Goal: Task Accomplishment & Management: Use online tool/utility

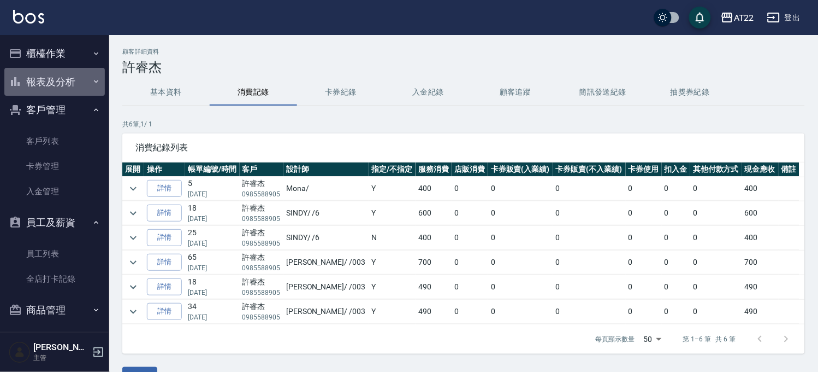
click at [69, 73] on button "報表及分析" at bounding box center [54, 82] width 101 height 28
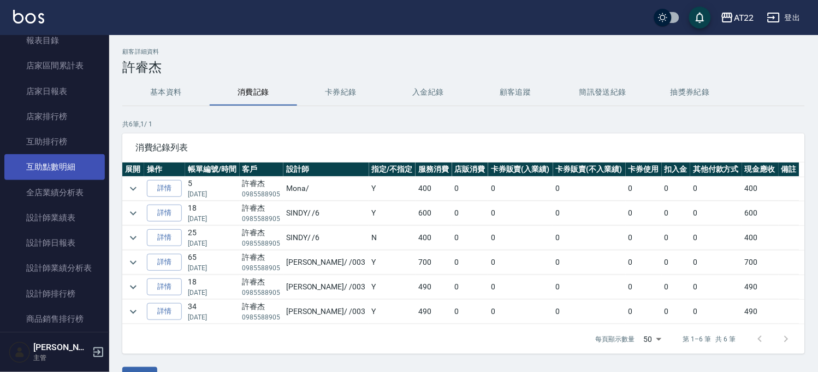
scroll to position [182, 0]
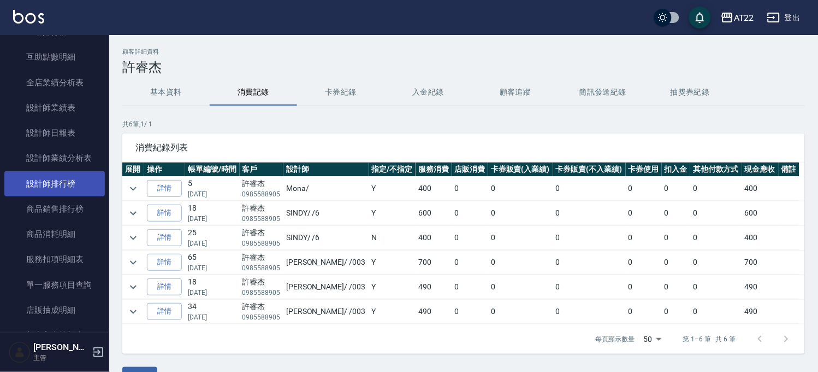
click at [76, 181] on link "設計師排行榜" at bounding box center [54, 183] width 101 height 25
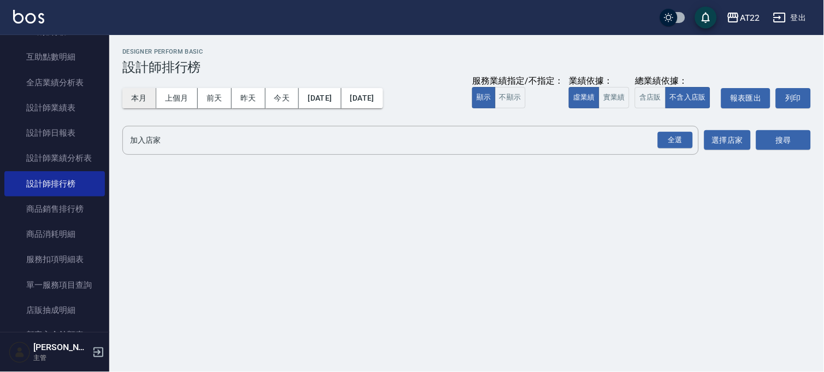
click at [127, 96] on button "本月" at bounding box center [139, 98] width 34 height 20
click at [674, 145] on div "全選" at bounding box center [675, 140] width 35 height 17
click at [793, 140] on button "搜尋" at bounding box center [783, 141] width 55 height 20
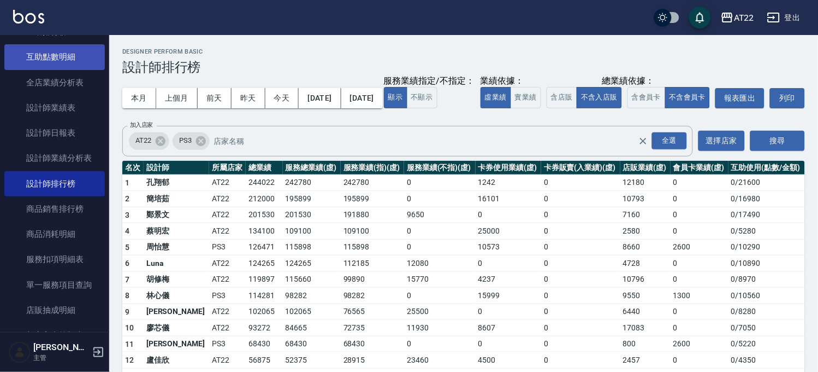
click at [84, 61] on link "互助點數明細" at bounding box center [54, 56] width 101 height 25
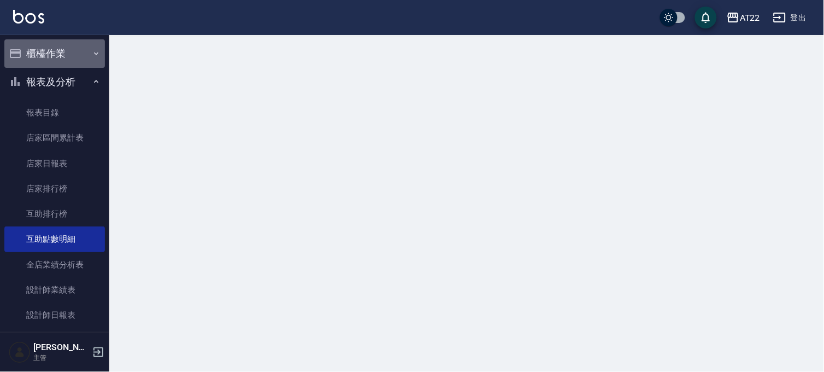
click at [73, 59] on button "櫃檯作業" at bounding box center [54, 53] width 101 height 28
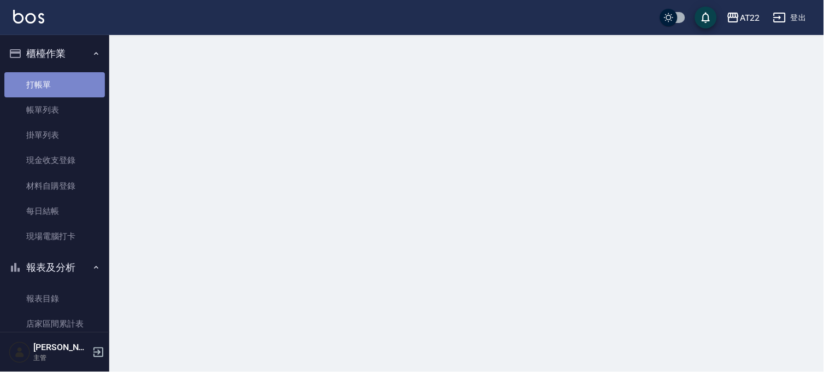
click at [67, 86] on link "打帳單" at bounding box center [54, 84] width 101 height 25
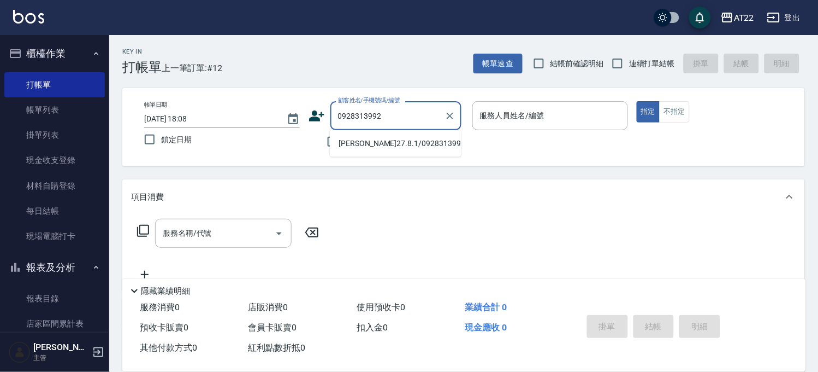
click at [343, 135] on li "[PERSON_NAME]27.8.1/0928313992/v83148" at bounding box center [395, 143] width 131 height 18
type input "[PERSON_NAME]27.8.1/0928313992/v83148"
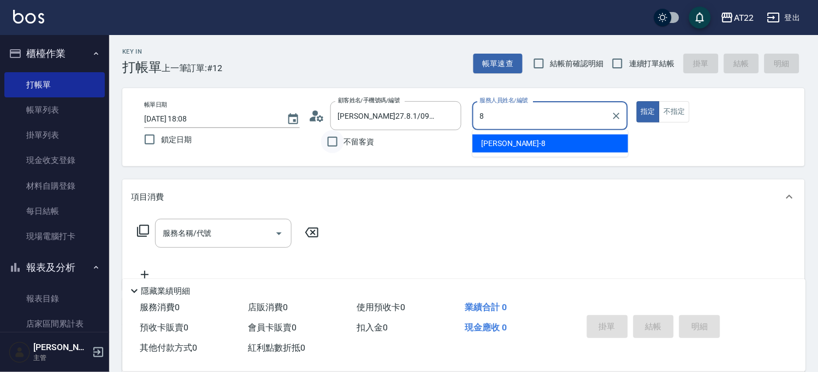
type input "Zoe-8"
type button "true"
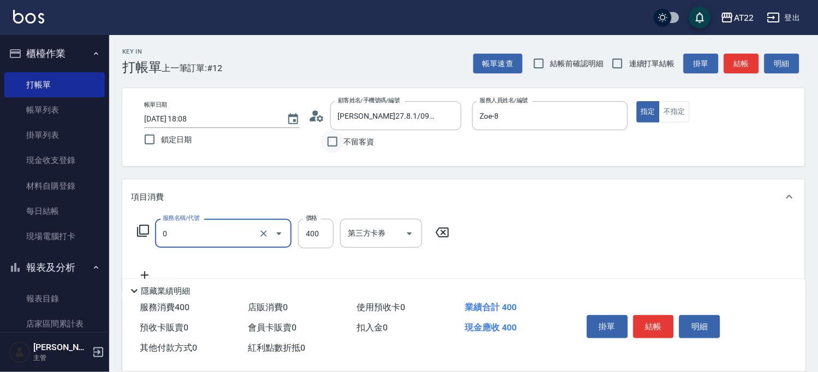
type input "有機洗髮(0)"
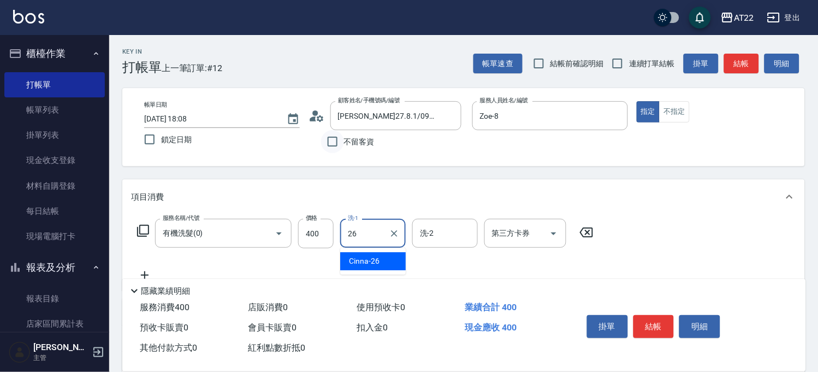
type input "Cinna-26"
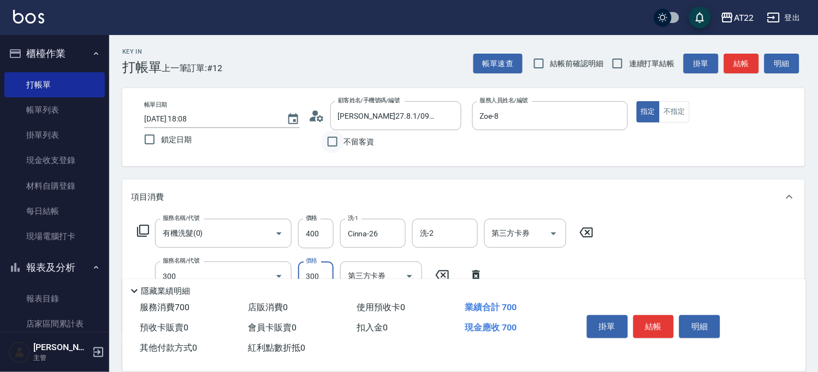
type input "剪髮(300)"
type input "250"
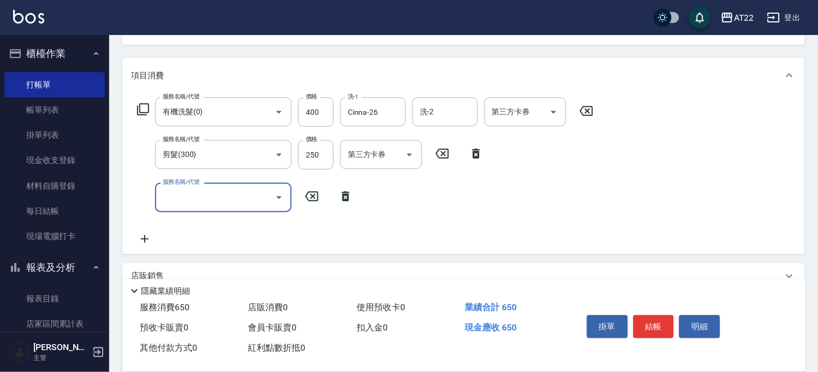
scroll to position [250, 0]
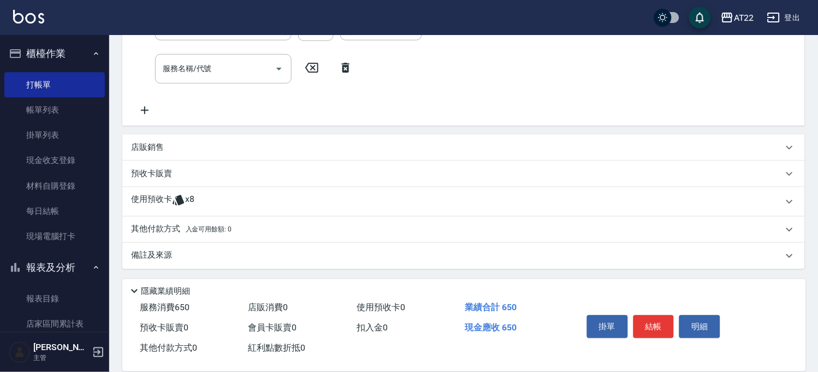
click at [264, 211] on div "使用預收卡 x8" at bounding box center [463, 202] width 683 height 30
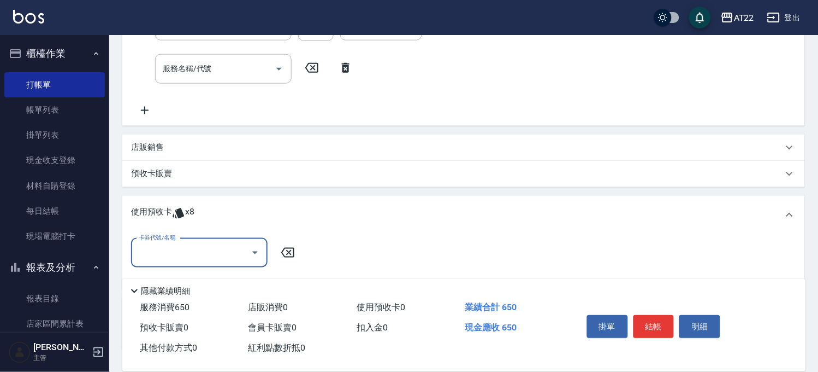
scroll to position [0, 0]
click at [219, 266] on div "卡券代號/名稱 卡券代號/名稱" at bounding box center [463, 259] width 665 height 42
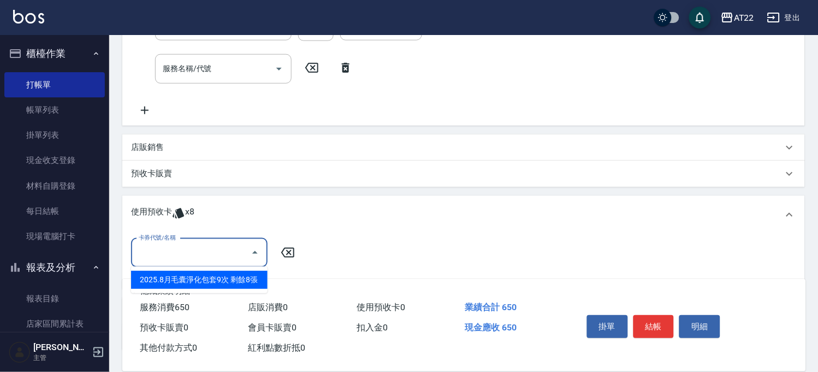
click at [223, 254] on input "卡券代號/名稱" at bounding box center [191, 252] width 110 height 19
click at [213, 275] on div "2025.8月毛囊淨化包套9次 剩餘8張" at bounding box center [199, 279] width 137 height 18
type input "2025.8月毛囊淨化包套9次"
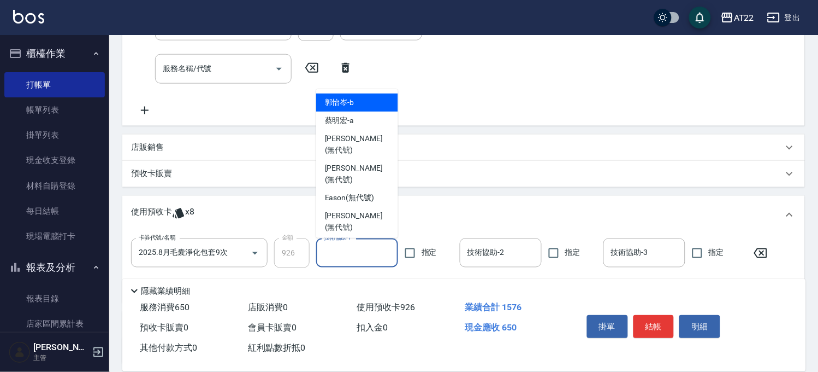
click at [345, 244] on div "技術協助-1 技術協助-1" at bounding box center [357, 252] width 82 height 29
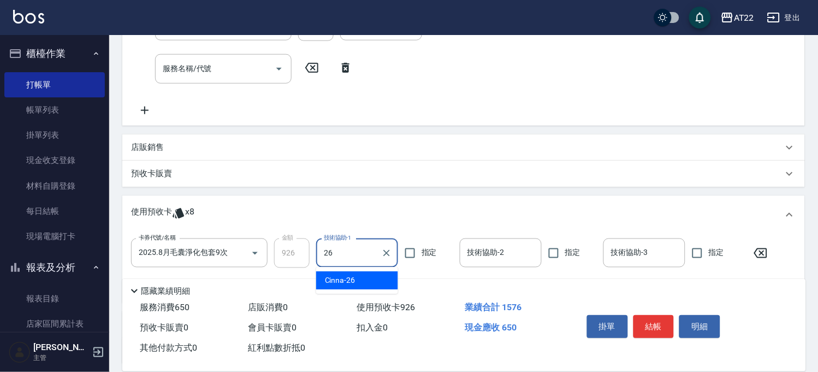
type input "Cinna-26"
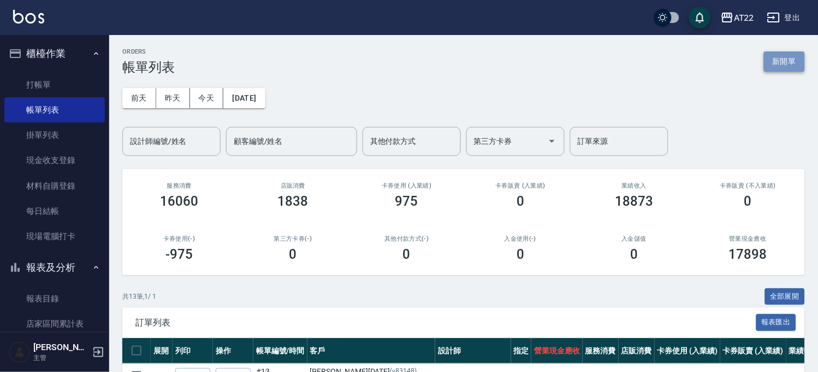
click at [782, 62] on button "新開單" at bounding box center [784, 61] width 41 height 20
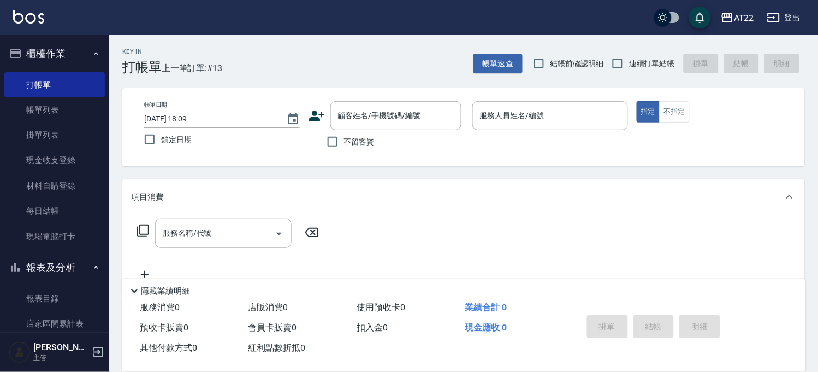
click at [638, 61] on span "連續打單結帳" at bounding box center [652, 63] width 46 height 11
click at [629, 61] on input "連續打單結帳" at bounding box center [617, 63] width 23 height 23
checkbox input "true"
click at [443, 127] on div at bounding box center [450, 115] width 14 height 29
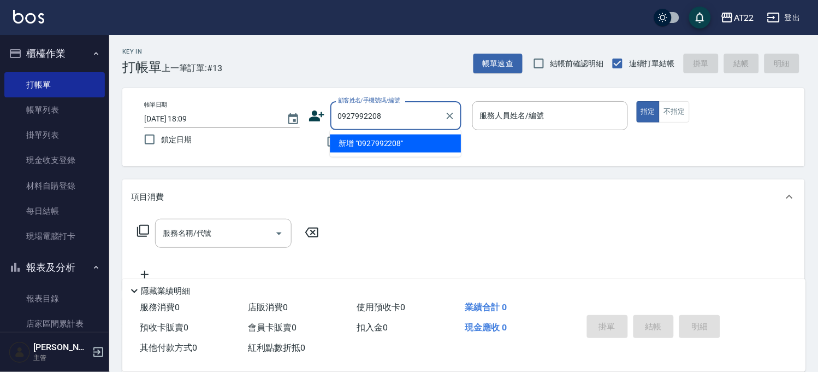
click at [379, 139] on li "新增 "0927992208"" at bounding box center [395, 143] width 131 height 18
type input "0927992208"
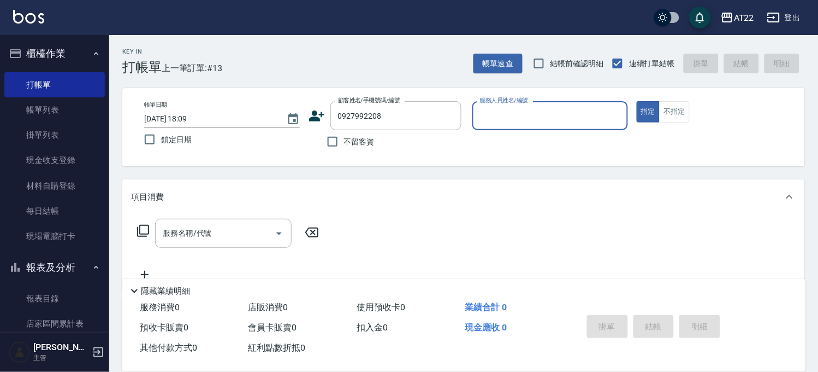
click at [325, 119] on icon at bounding box center [317, 116] width 16 height 16
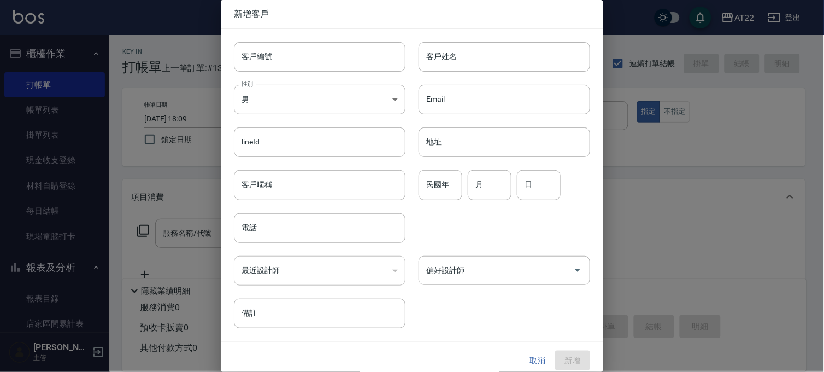
type input "0927992208"
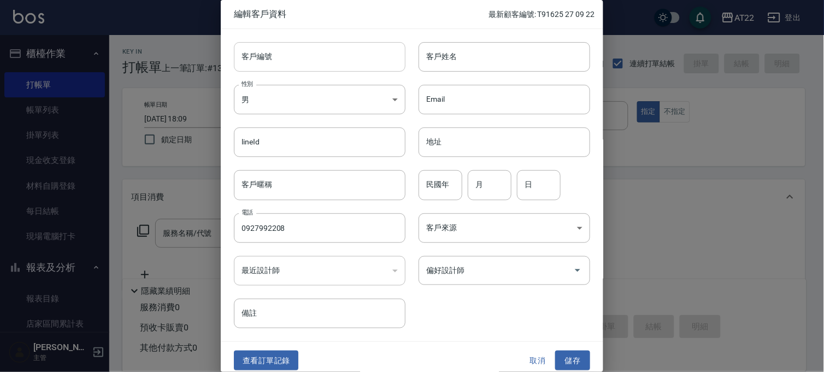
click at [357, 61] on input "客戶編號" at bounding box center [320, 57] width 172 height 30
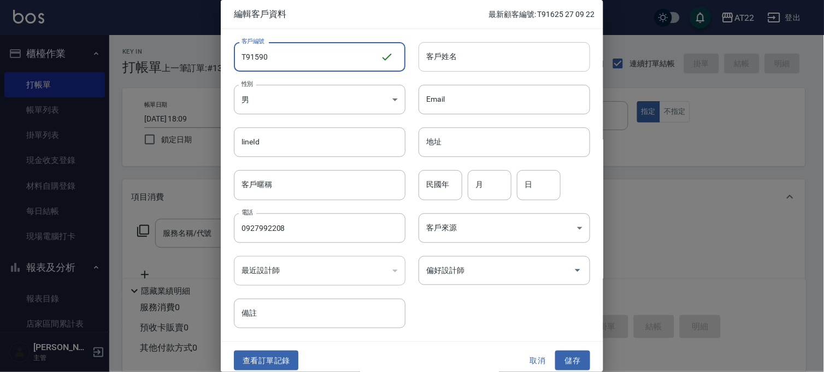
type input "T91590"
click at [458, 62] on input "客戶姓名" at bounding box center [505, 57] width 172 height 30
type input "ㄎ"
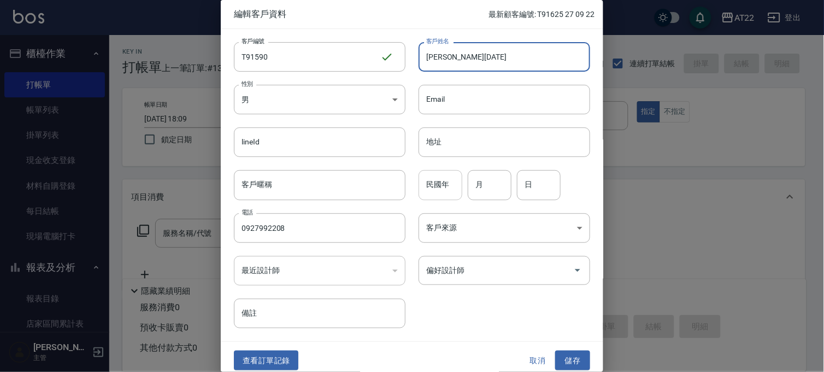
type input "[PERSON_NAME][DATE]"
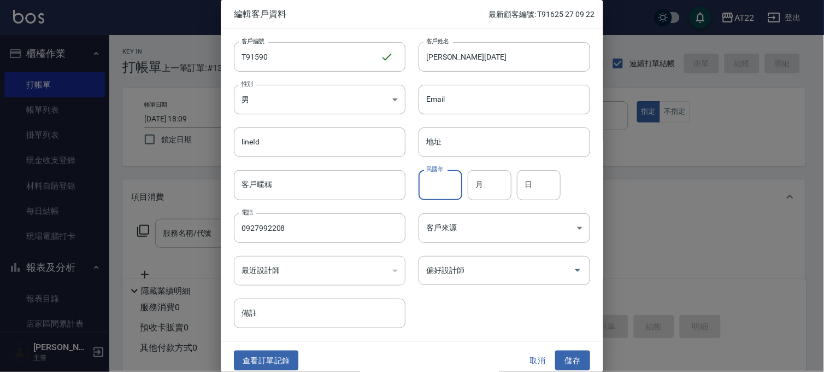
click at [445, 185] on input "民國年" at bounding box center [441, 185] width 44 height 30
type input "84"
click at [495, 177] on input "月" at bounding box center [490, 185] width 44 height 30
type input "3"
click at [543, 187] on input "日" at bounding box center [539, 185] width 44 height 30
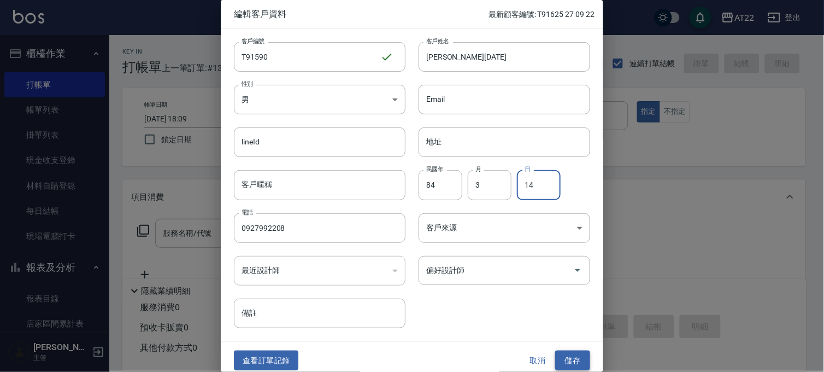
type input "14"
click at [565, 363] on button "儲存" at bounding box center [572, 360] width 35 height 20
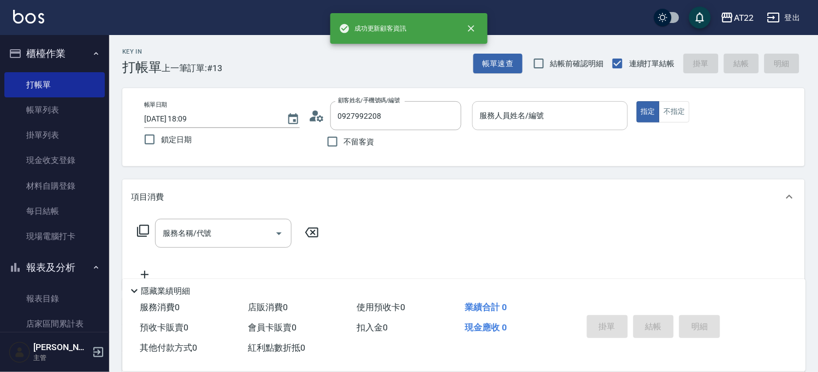
click at [579, 117] on input "服務人員姓名/編號" at bounding box center [551, 115] width 146 height 19
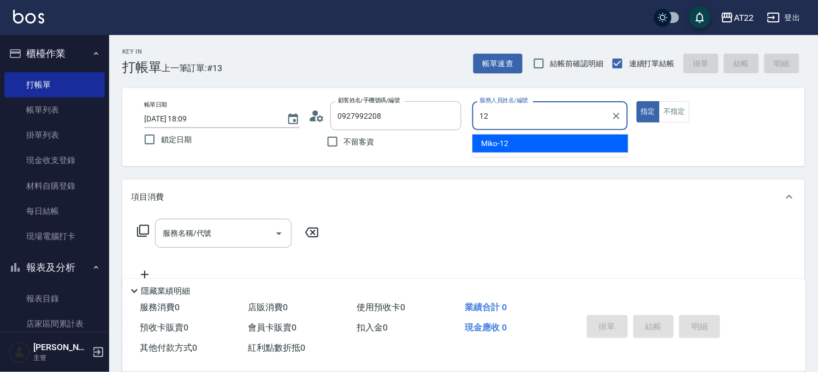
type input "Miko-12"
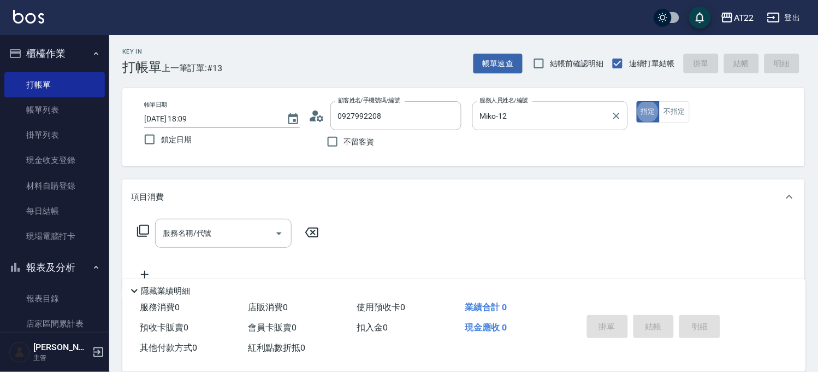
type button "true"
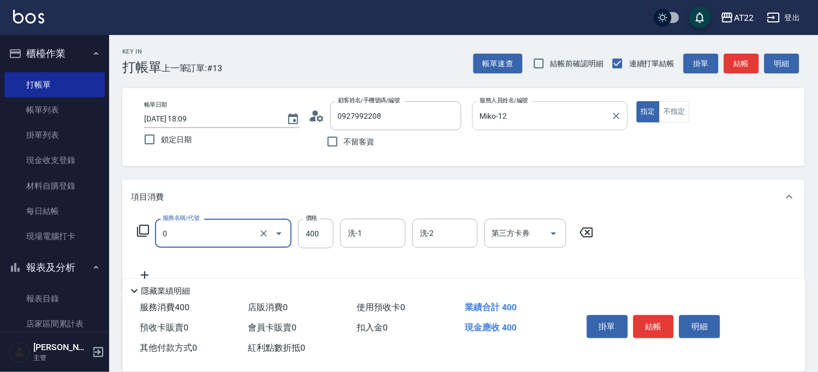
type input "有機洗髮(0)"
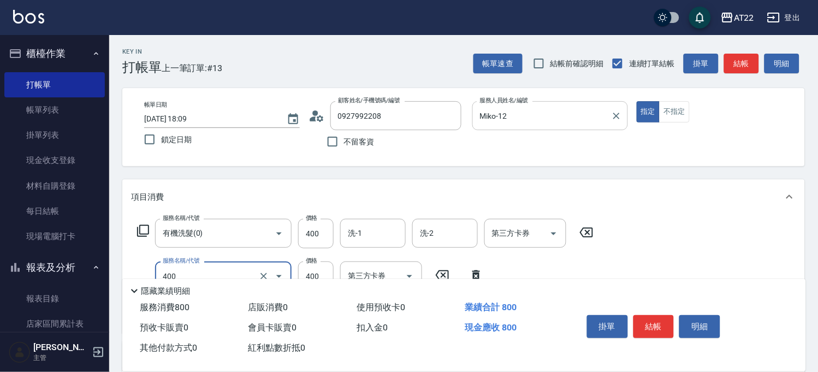
type input "剪髮(400)"
type input "330"
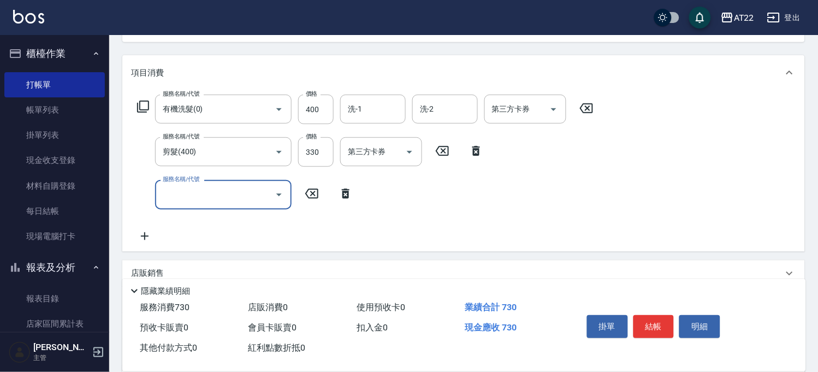
scroll to position [247, 0]
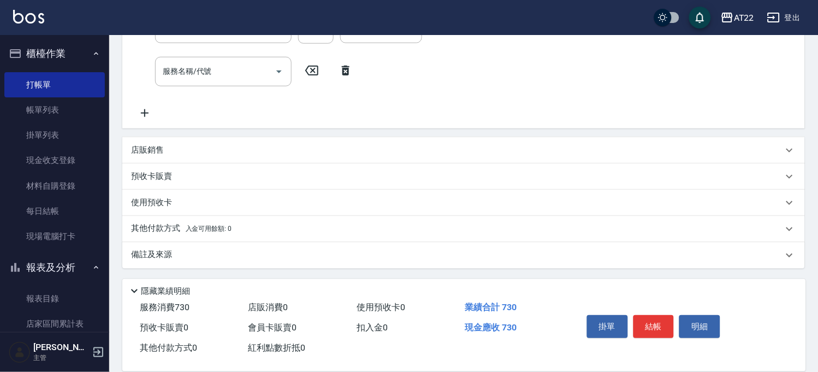
drag, startPoint x: 173, startPoint y: 162, endPoint x: 178, endPoint y: 148, distance: 15.2
click at [173, 163] on div "預收卡販賣" at bounding box center [463, 176] width 683 height 26
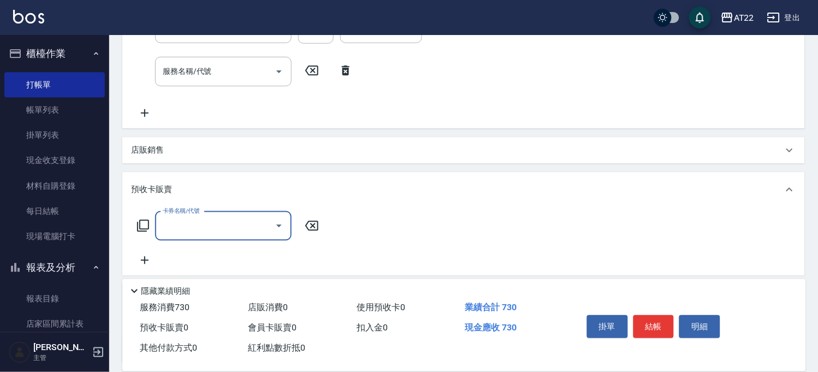
scroll to position [0, 0]
click at [178, 148] on div "店販銷售" at bounding box center [457, 149] width 652 height 11
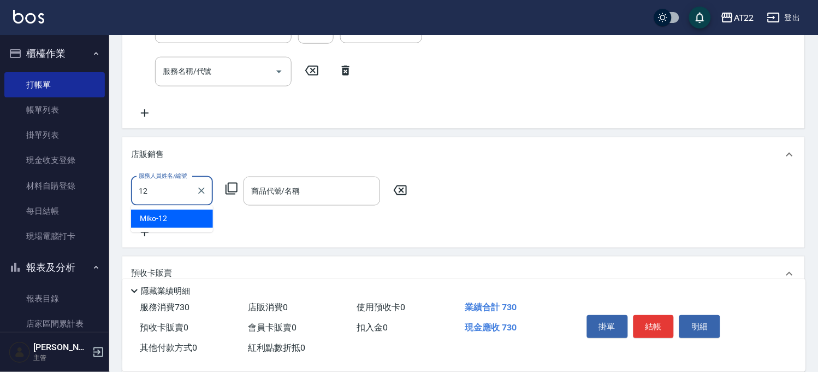
type input "Miko-12"
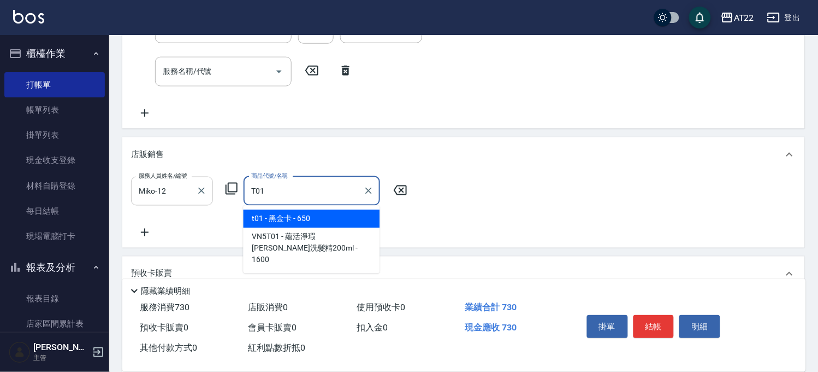
type input "黑金卡"
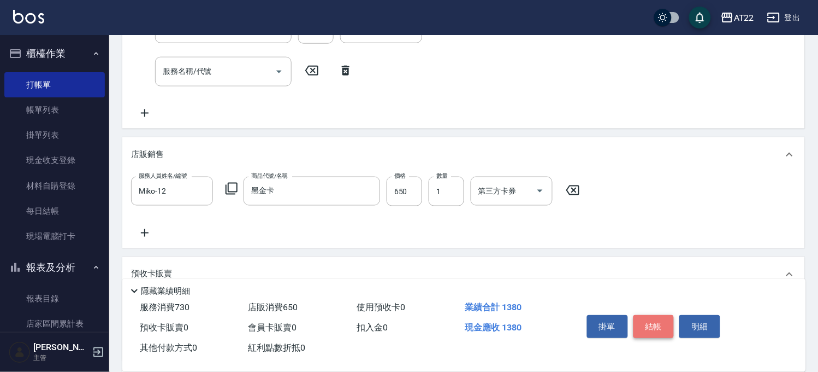
click at [653, 318] on button "結帳" at bounding box center [654, 326] width 41 height 23
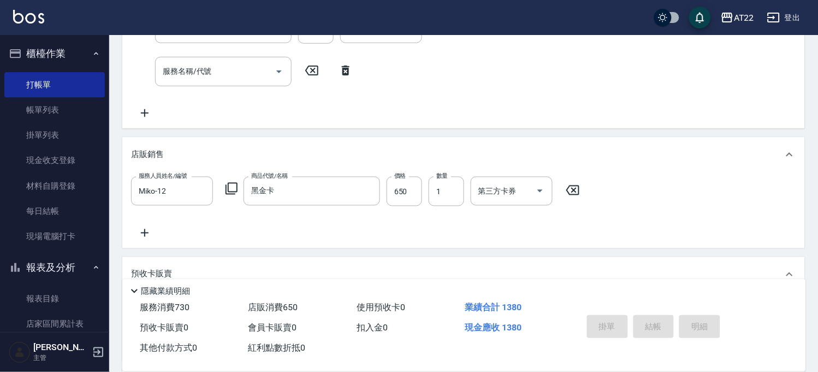
type input "[DATE] 18:10"
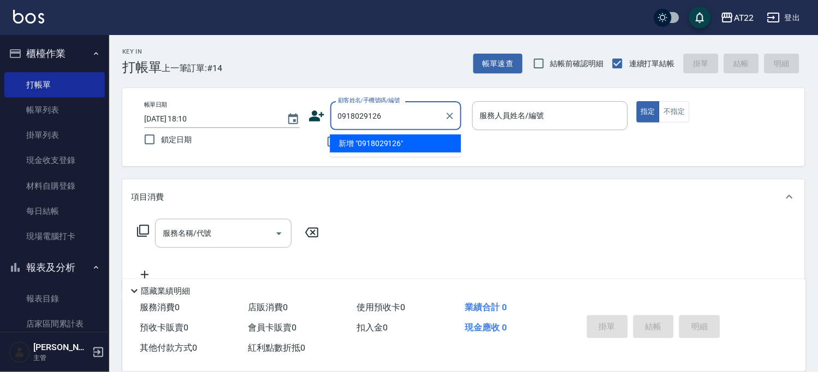
click at [369, 144] on li "新增 "0918029126"" at bounding box center [395, 143] width 131 height 18
type input "0918029126"
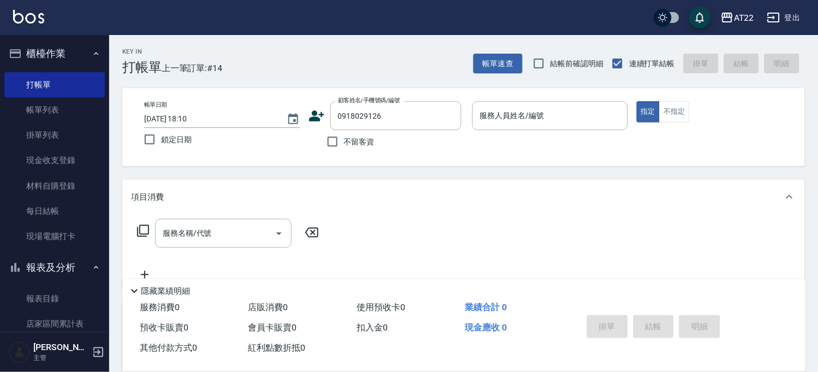
click at [314, 114] on icon at bounding box center [316, 115] width 15 height 11
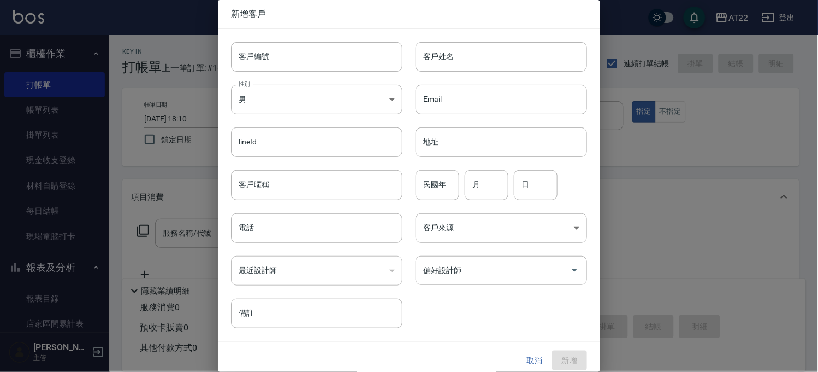
type input "0918029126"
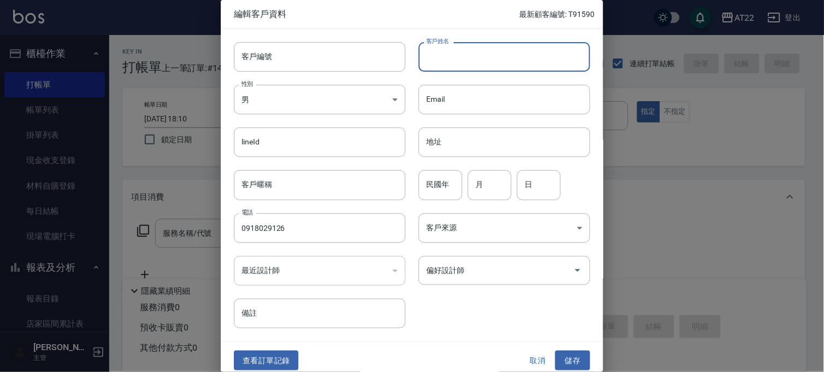
click at [474, 66] on input "客戶姓名" at bounding box center [505, 57] width 172 height 30
type input "連偉傑"
click at [440, 176] on div "民國年 民國年" at bounding box center [441, 185] width 44 height 30
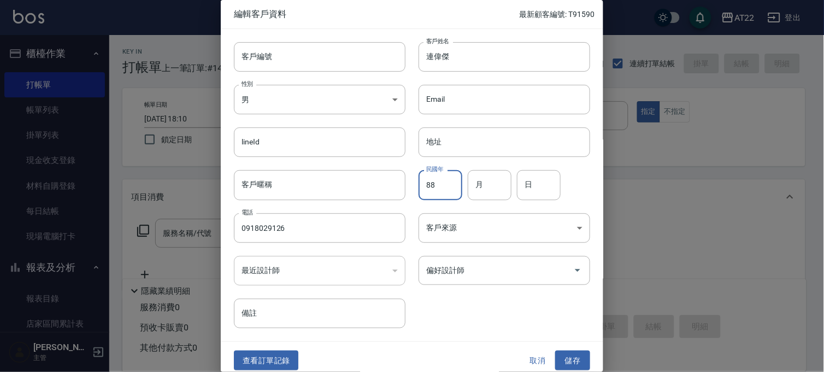
type input "88"
type input "12"
type input "26"
click at [579, 366] on button "儲存" at bounding box center [572, 360] width 35 height 20
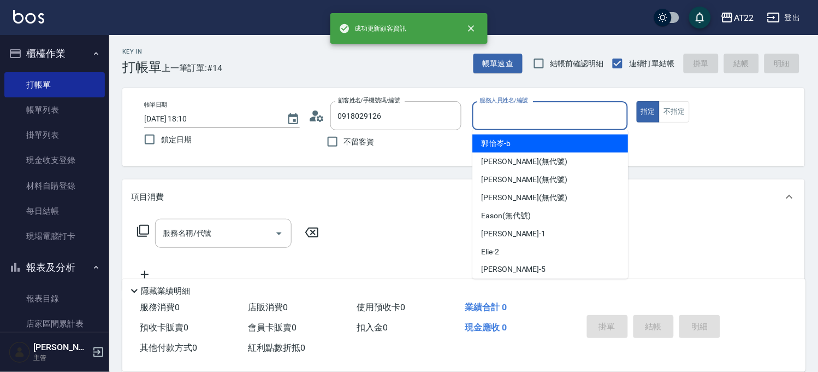
click at [578, 120] on input "服務人員姓名/編號" at bounding box center [551, 115] width 146 height 19
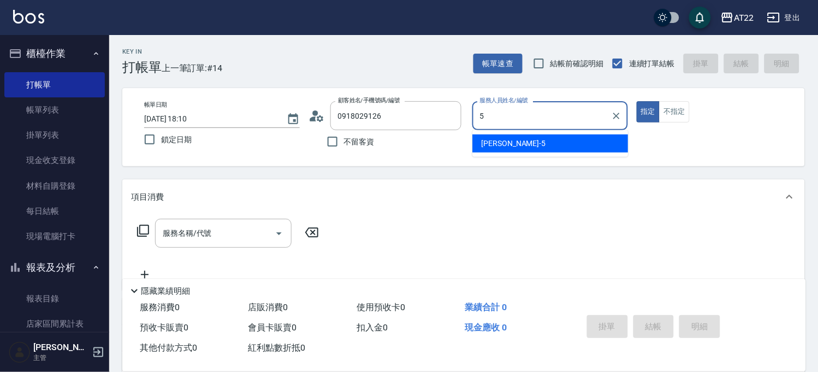
type input "[PERSON_NAME]-5"
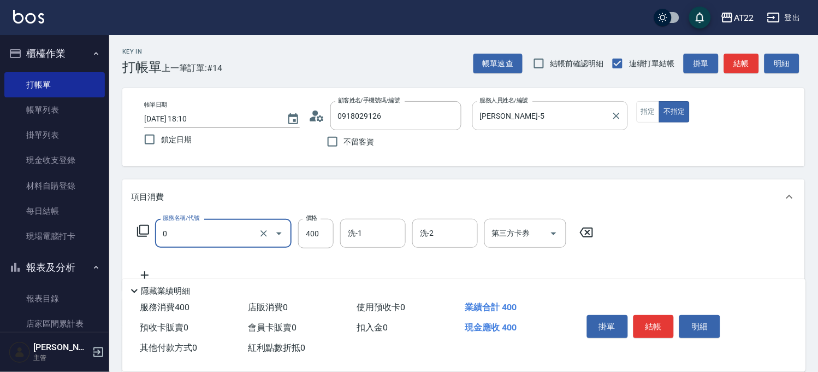
type input "有機洗髮(0)"
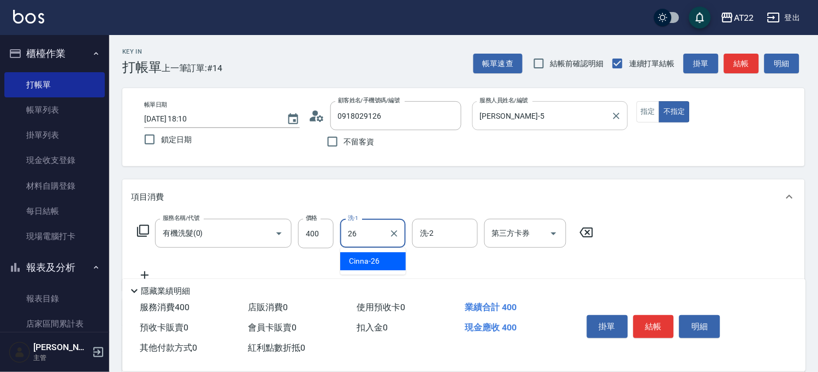
type input "Cinna-26"
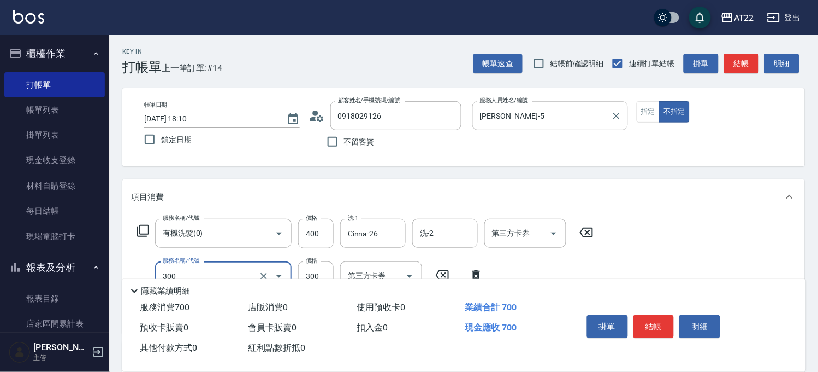
type input "剪髮(300)"
type input "250"
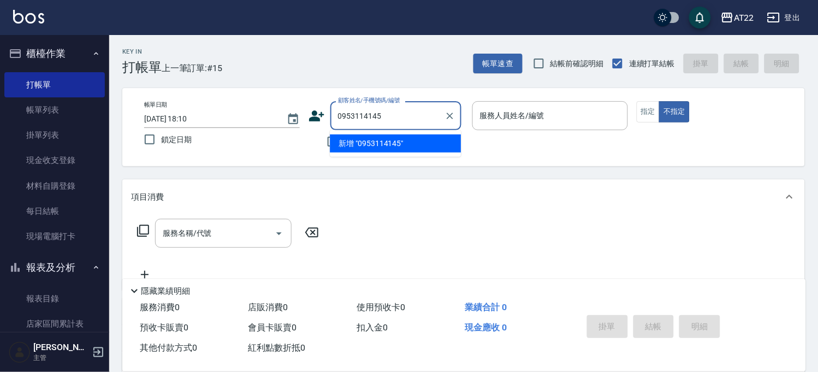
click at [390, 138] on li "新增 "0953114145"" at bounding box center [395, 143] width 131 height 18
type input "0953114145"
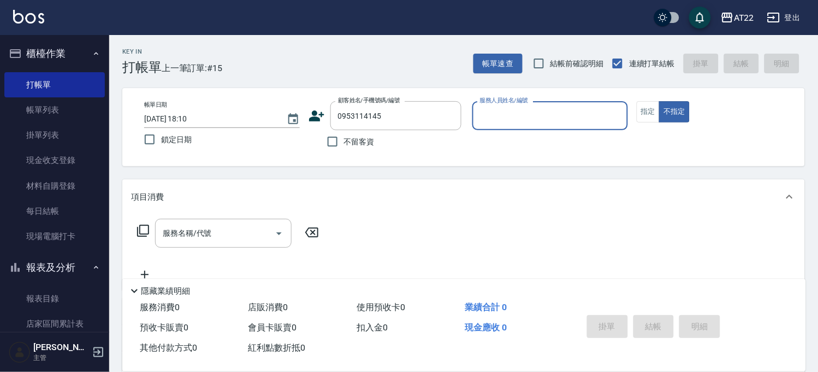
click at [313, 115] on icon at bounding box center [317, 116] width 16 height 16
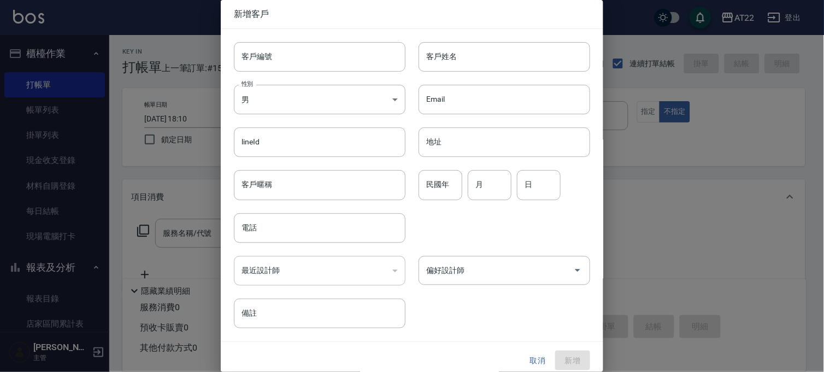
type input "0953114145"
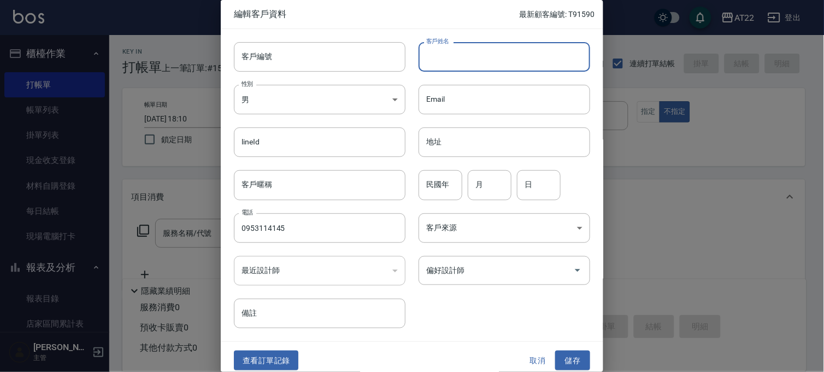
click at [521, 55] on input "客戶姓名" at bounding box center [505, 57] width 172 height 30
type input "[PERSON_NAME]"
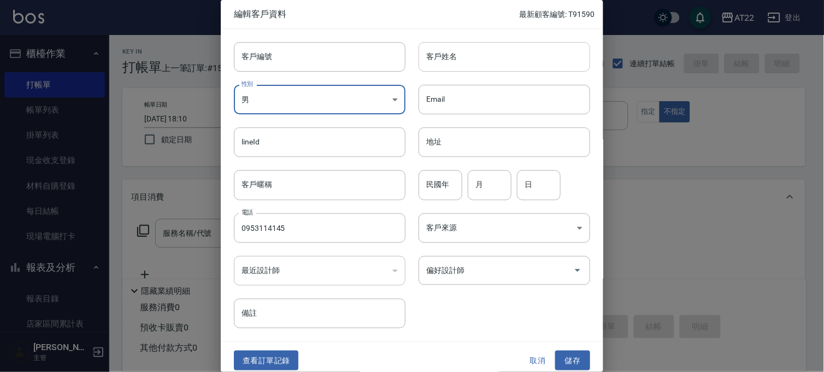
click at [521, 57] on input "客戶姓名" at bounding box center [505, 57] width 172 height 30
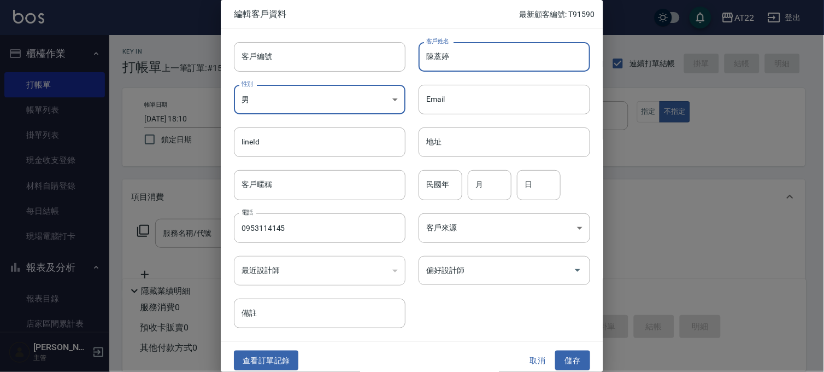
type input "陳薏婷"
click at [463, 190] on div "民國年 民國年 月 月 日 日" at bounding box center [497, 178] width 185 height 43
click at [452, 187] on input "民國年" at bounding box center [441, 185] width 44 height 30
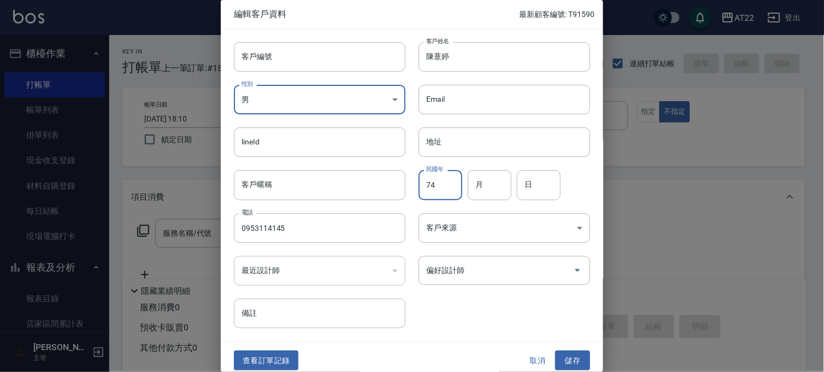
type input "74"
type input "11"
type input "21"
click at [556, 357] on button "儲存" at bounding box center [572, 360] width 35 height 20
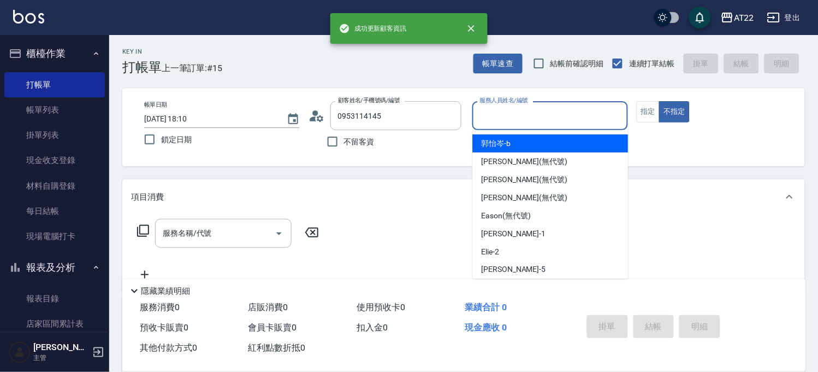
click at [504, 112] on input "服務人員姓名/編號" at bounding box center [551, 115] width 146 height 19
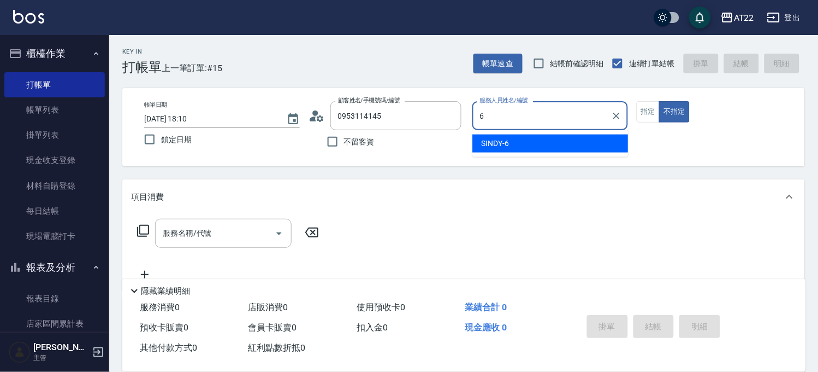
type input "SINDY-6"
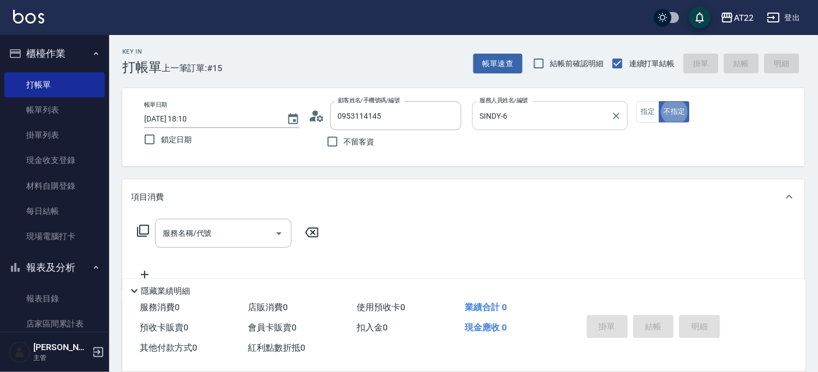
type button "false"
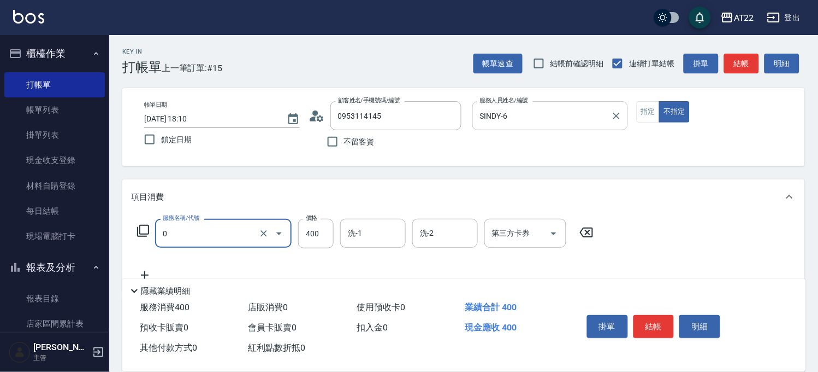
type input "有機洗髮(0)"
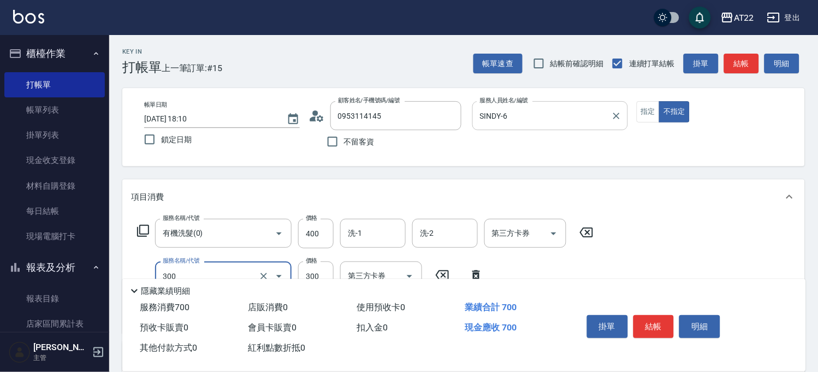
type input "剪髮(300)"
type input "250"
click at [656, 321] on button "結帳" at bounding box center [654, 326] width 41 height 23
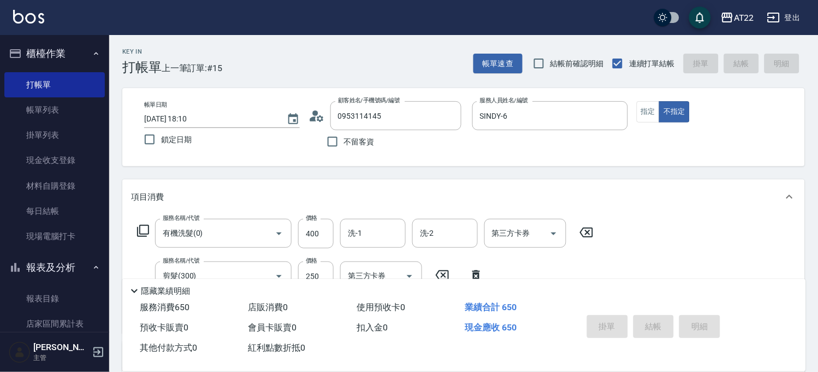
type input "[DATE] 18:11"
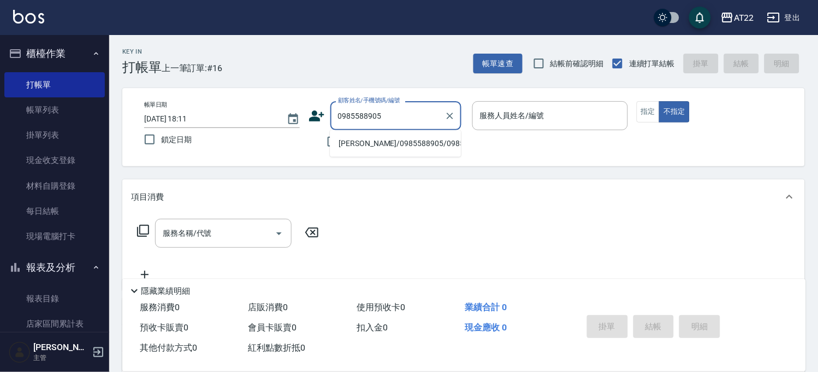
click at [423, 150] on li "[PERSON_NAME]/0985588905/0985588905" at bounding box center [395, 143] width 131 height 18
type input "[PERSON_NAME]/0985588905/0985588905"
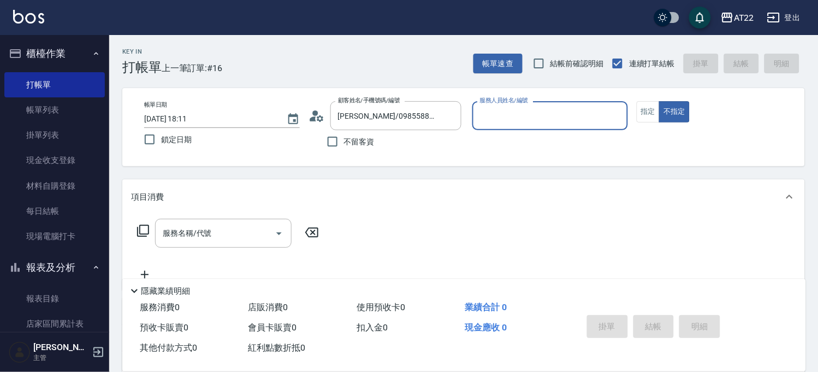
type input "[PERSON_NAME](無代號)"
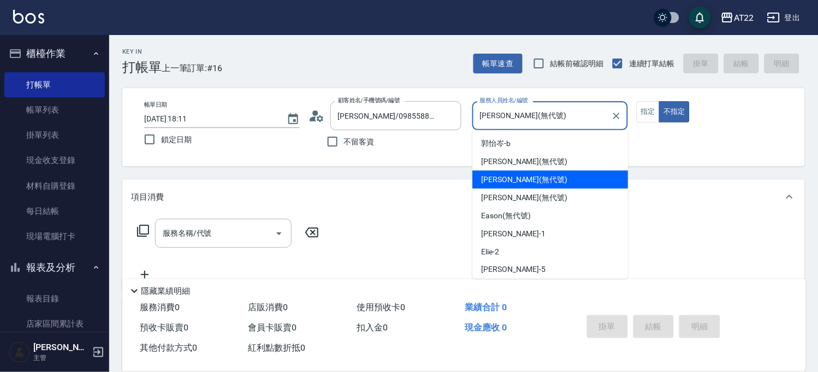
click at [601, 113] on input "[PERSON_NAME](無代號)" at bounding box center [542, 115] width 129 height 19
click at [609, 113] on div at bounding box center [616, 115] width 14 height 29
click at [614, 113] on icon "Clear" at bounding box center [616, 115] width 11 height 11
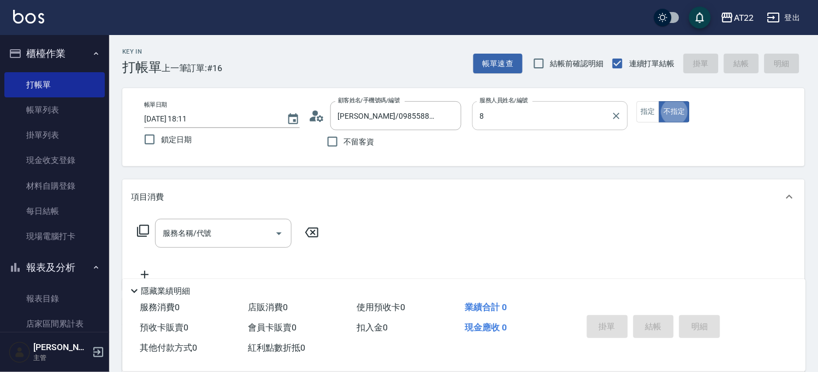
type input "Zoe-8"
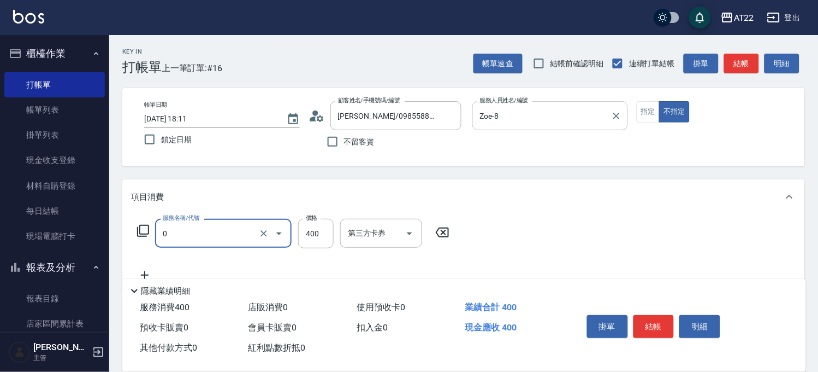
type input "有機洗髮(0)"
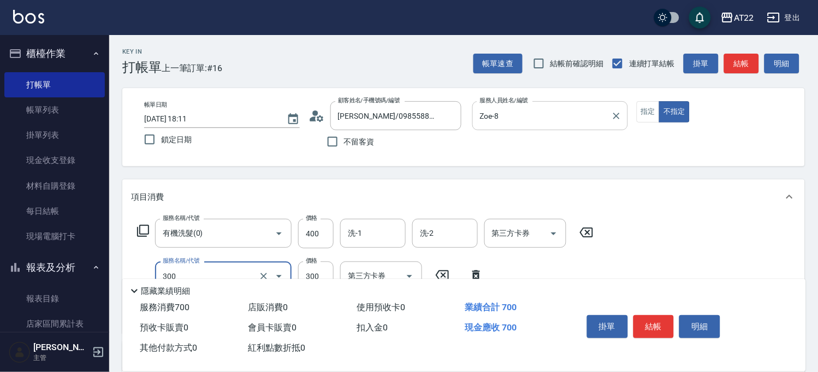
type input "剪髮(300)"
type input "250"
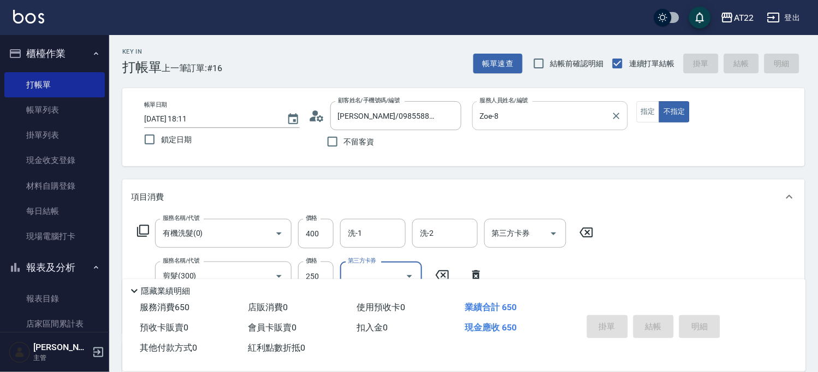
type input "[DATE] 18:12"
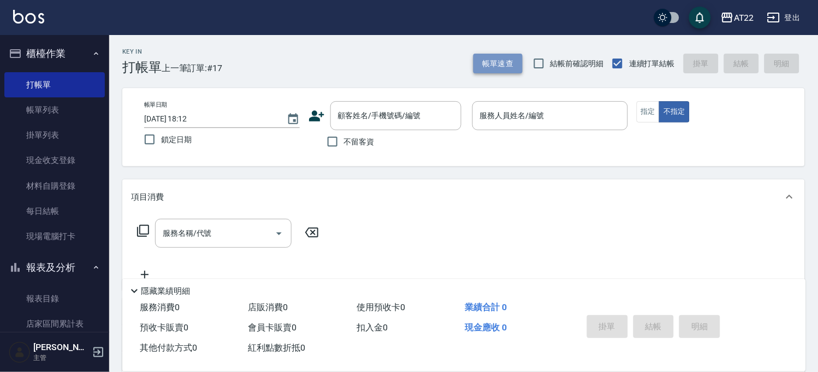
click at [506, 70] on button "帳單速查" at bounding box center [498, 64] width 49 height 20
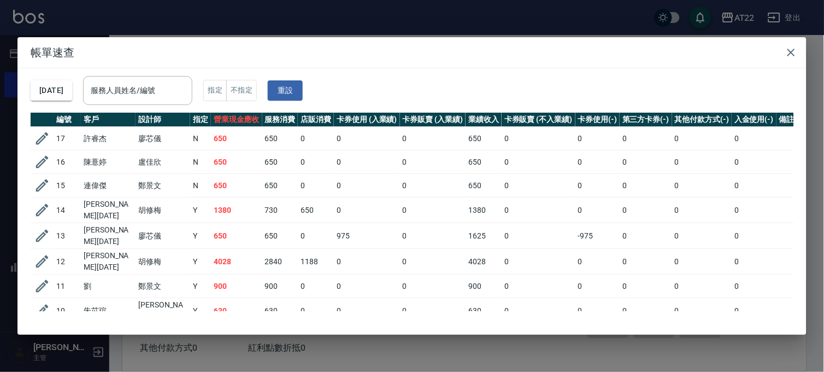
click at [254, 22] on div "帳單速查 [DATE] 服務人員姓名/編號 服務人員姓名/編號 指定 不指定 重設 編號 客戶 設計師 指定 營業現金應收 服務消費 店販消費 卡券使用 (入…" at bounding box center [412, 186] width 824 height 372
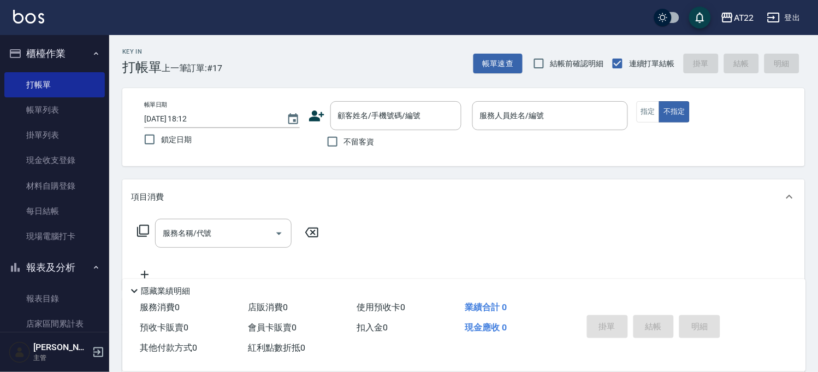
click at [241, 174] on div "Key In 打帳單 上一筆訂單:#17 帳單速查 結帳前確認明細 連續打單結帳 掛單 結帳 明細 帳單日期 [DATE] 18:12 鎖定日期 顧客姓名/手…" at bounding box center [463, 284] width 709 height 498
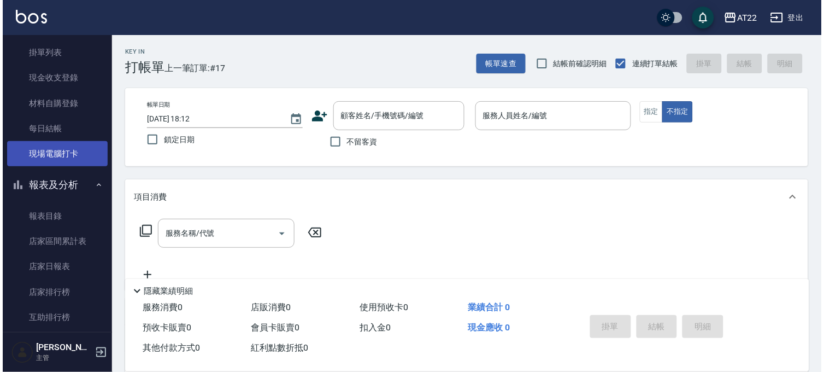
scroll to position [182, 0]
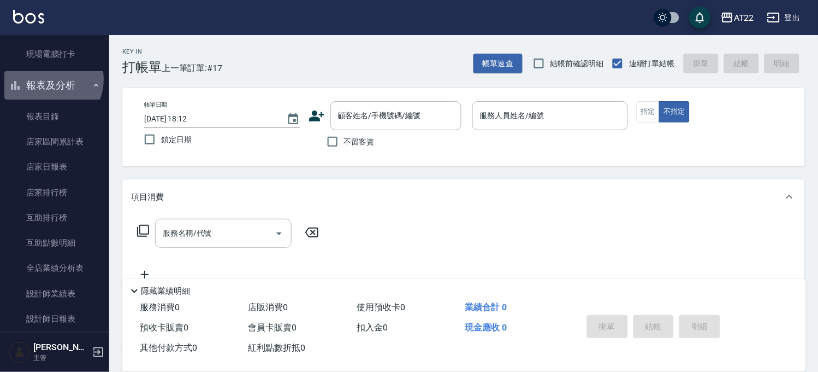
click at [46, 75] on button "報表及分析" at bounding box center [54, 85] width 101 height 28
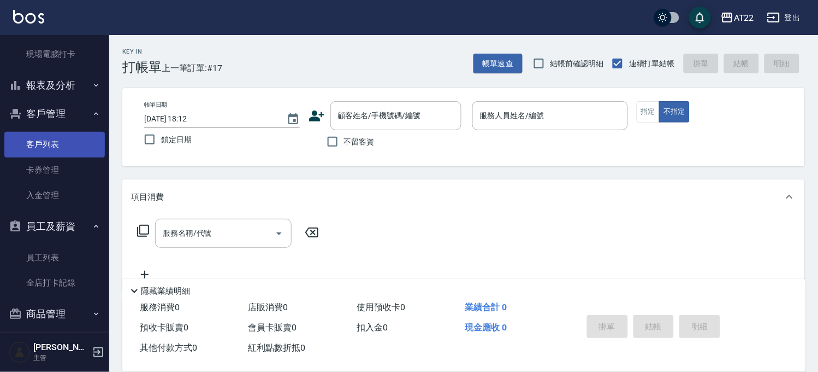
click at [69, 133] on link "客戶列表" at bounding box center [54, 144] width 101 height 25
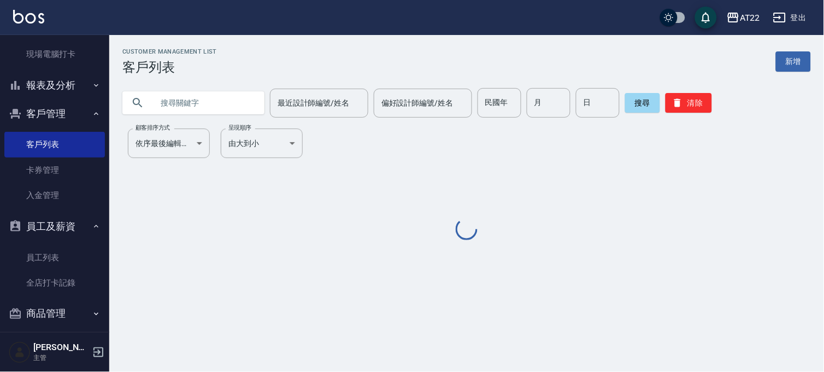
click at [163, 99] on input "text" at bounding box center [204, 103] width 103 height 30
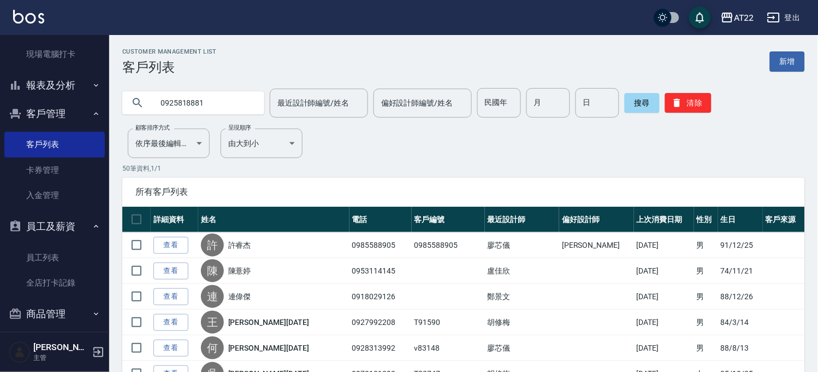
type input "0925818881"
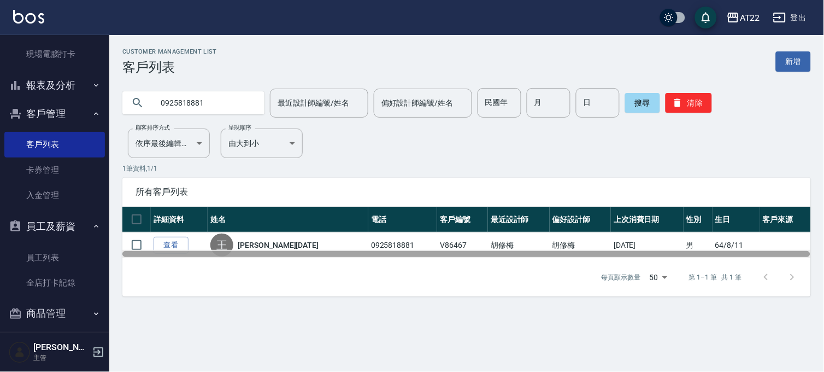
click at [167, 257] on div at bounding box center [466, 254] width 688 height 6
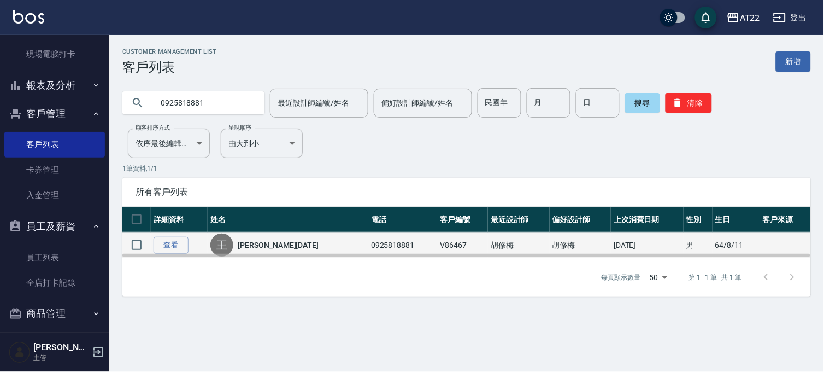
click at [175, 232] on td "查看" at bounding box center [179, 245] width 57 height 26
click at [179, 243] on link "查看" at bounding box center [171, 245] width 35 height 17
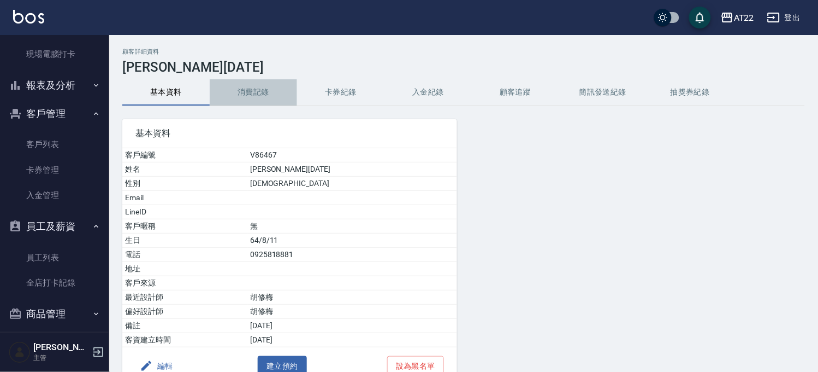
click at [260, 91] on button "消費記錄" at bounding box center [253, 92] width 87 height 26
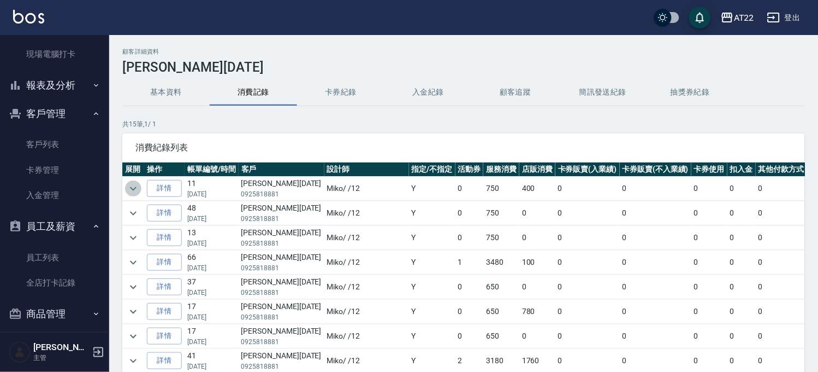
click at [133, 190] on icon "expand row" at bounding box center [133, 188] width 7 height 4
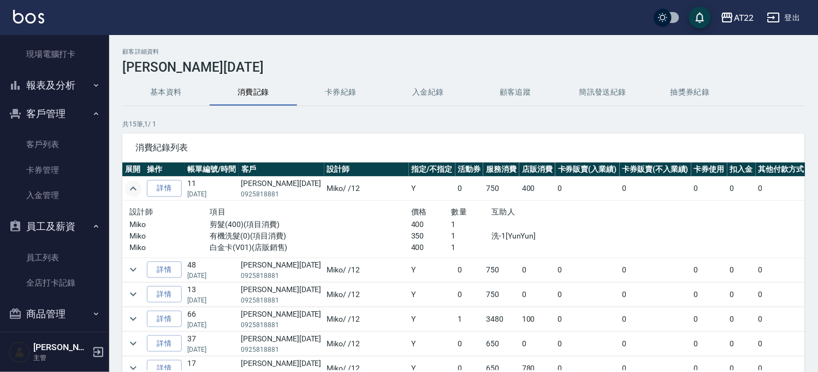
click at [150, 97] on button "基本資料" at bounding box center [165, 92] width 87 height 26
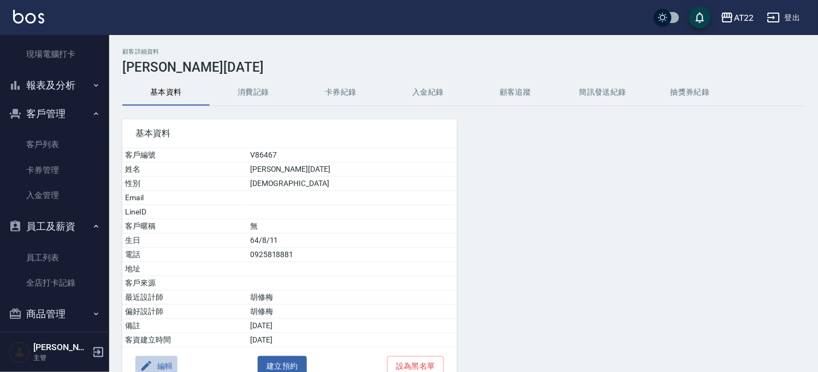
click at [167, 362] on button "編輯" at bounding box center [156, 366] width 42 height 20
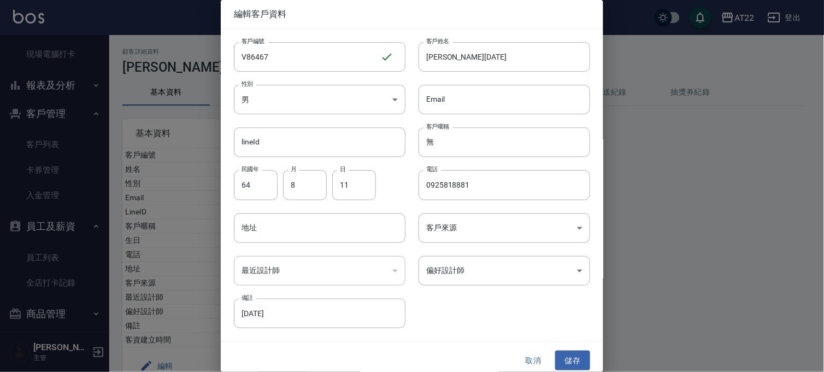
click at [520, 360] on button "取消" at bounding box center [533, 360] width 35 height 20
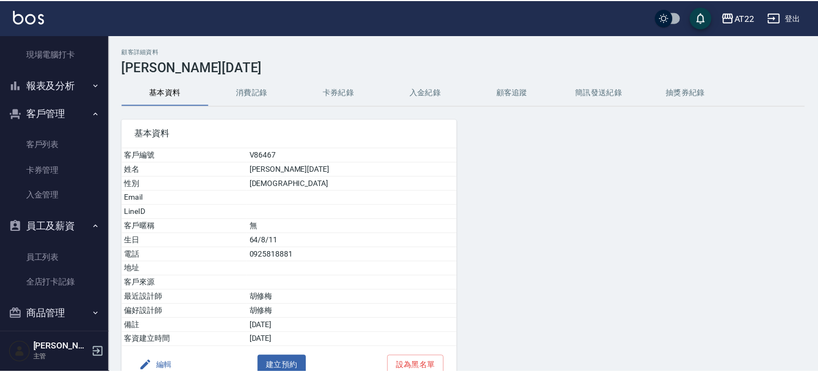
scroll to position [4, 0]
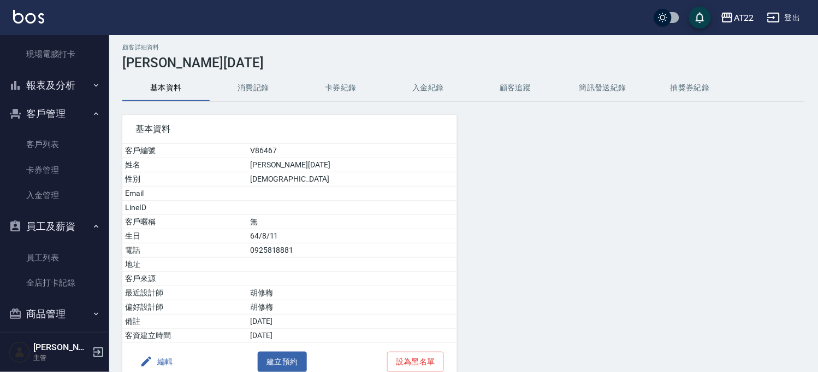
click at [274, 85] on button "消費記錄" at bounding box center [253, 88] width 87 height 26
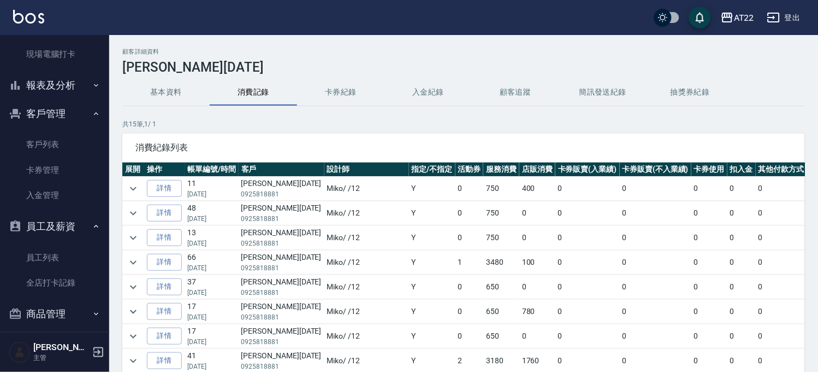
click at [187, 97] on button "基本資料" at bounding box center [165, 92] width 87 height 26
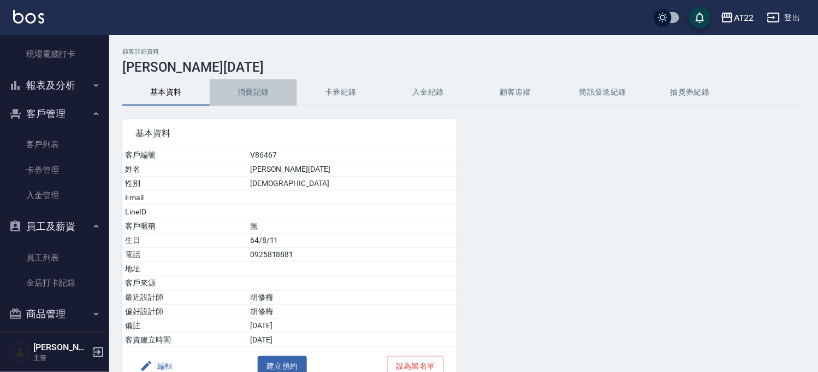
click at [264, 81] on button "消費記錄" at bounding box center [253, 92] width 87 height 26
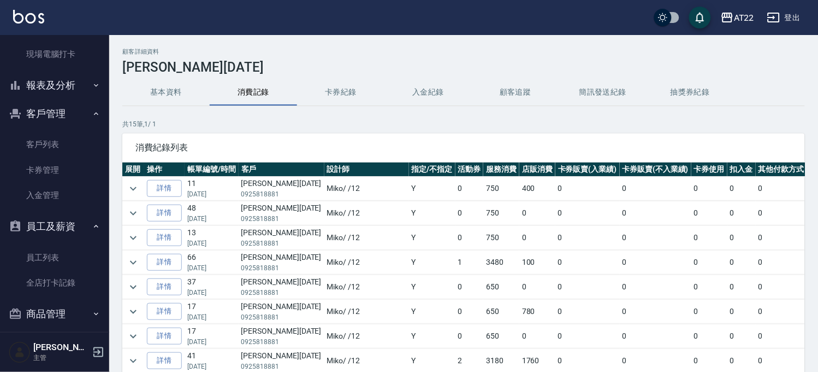
click at [150, 94] on button "基本資料" at bounding box center [165, 92] width 87 height 26
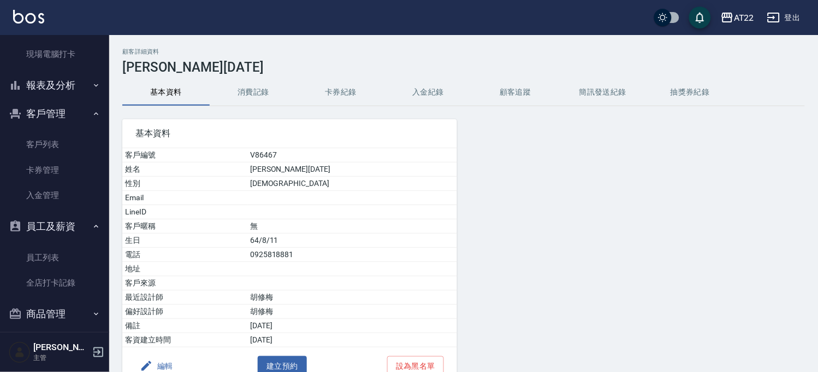
click at [148, 362] on icon "button" at bounding box center [146, 365] width 13 height 13
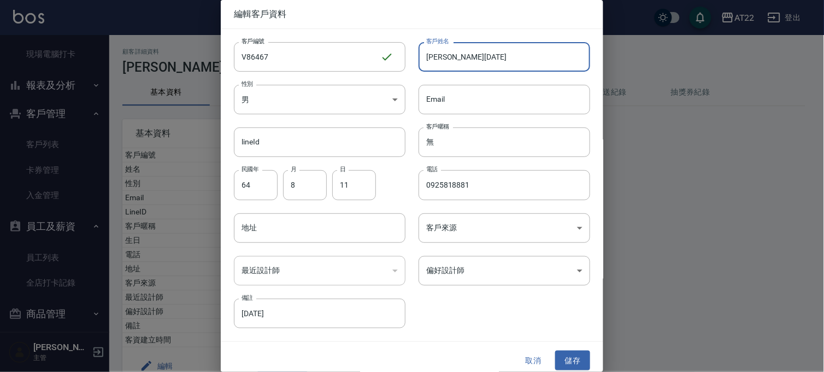
drag, startPoint x: 451, startPoint y: 61, endPoint x: 487, endPoint y: 59, distance: 36.1
click at [487, 59] on input "[PERSON_NAME][DATE]" at bounding box center [505, 57] width 172 height 30
type input "[PERSON_NAME][DATE]"
click at [558, 356] on button "儲存" at bounding box center [572, 360] width 35 height 20
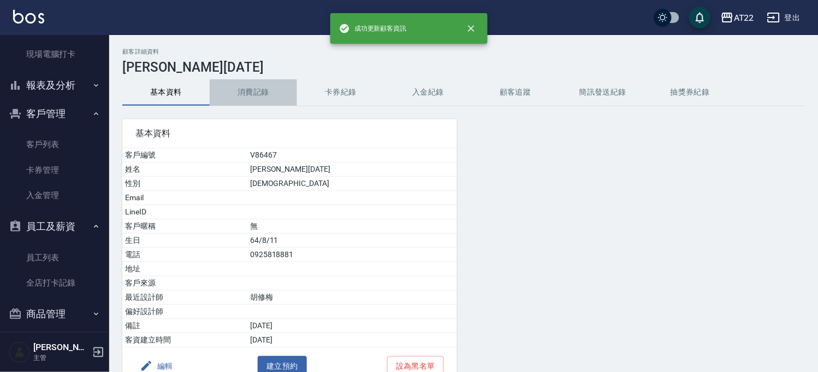
click at [271, 86] on button "消費記錄" at bounding box center [253, 92] width 87 height 26
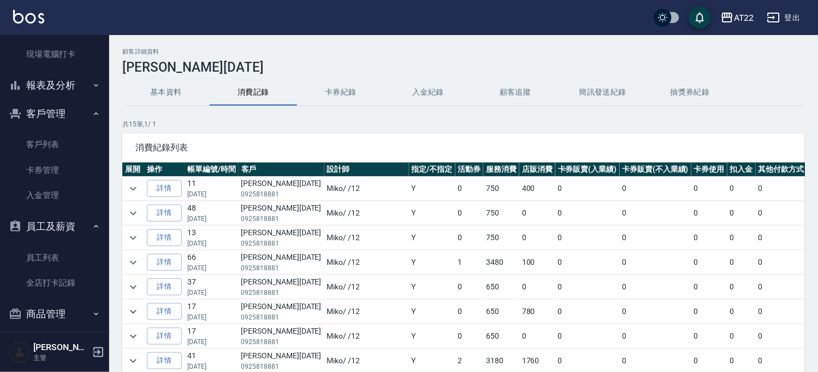
click at [190, 96] on button "基本資料" at bounding box center [165, 92] width 87 height 26
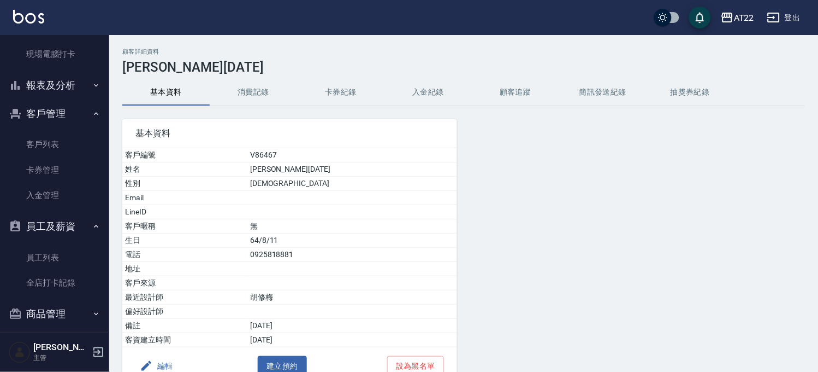
click at [237, 69] on h3 "[PERSON_NAME][DATE]" at bounding box center [463, 67] width 683 height 15
click at [248, 99] on button "消費記錄" at bounding box center [253, 92] width 87 height 26
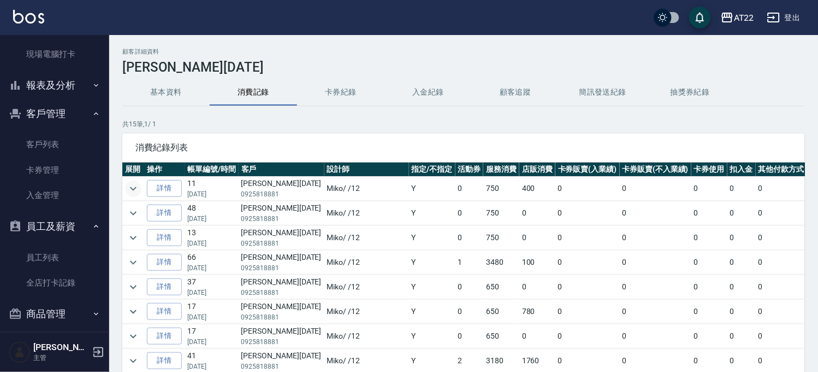
click at [130, 188] on icon "expand row" at bounding box center [133, 188] width 13 height 13
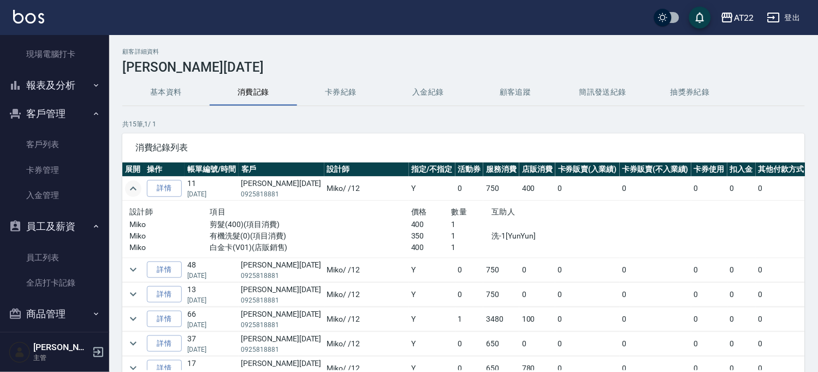
click at [482, 126] on p "共 15 筆, 1 / 1" at bounding box center [463, 124] width 683 height 10
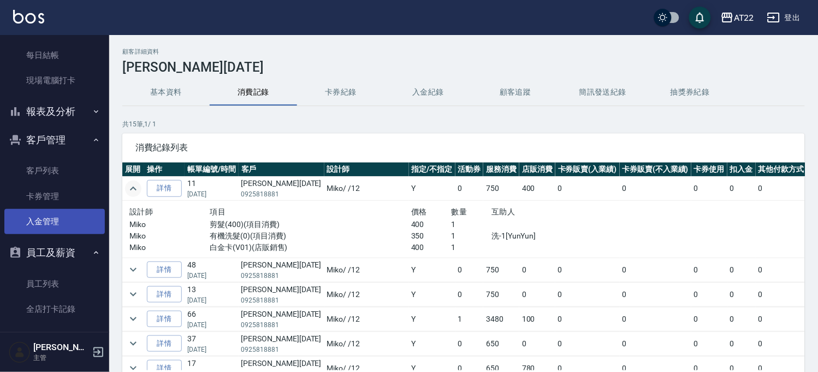
scroll to position [97, 0]
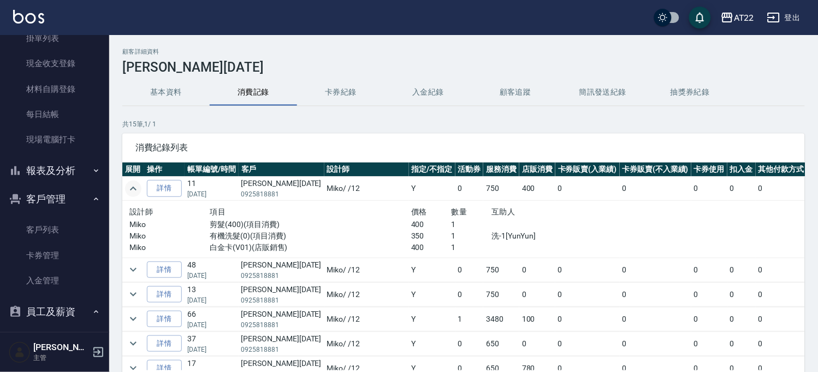
click at [61, 168] on button "報表及分析" at bounding box center [54, 170] width 101 height 28
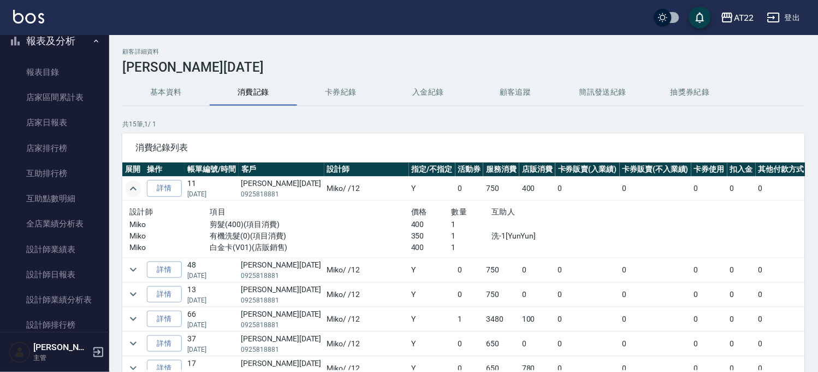
scroll to position [400, 0]
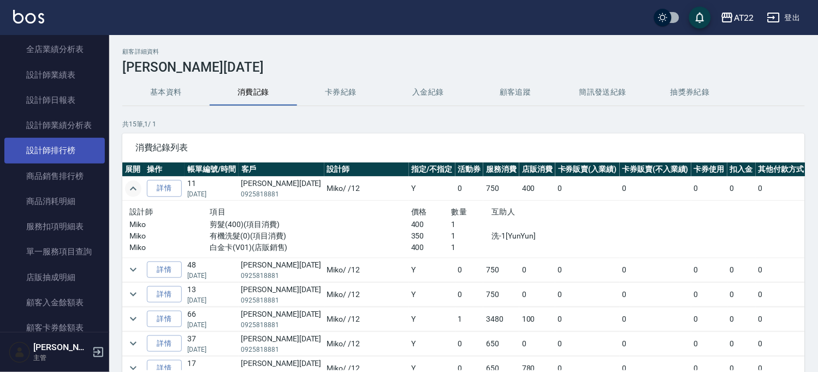
click at [66, 150] on link "設計師排行榜" at bounding box center [54, 150] width 101 height 25
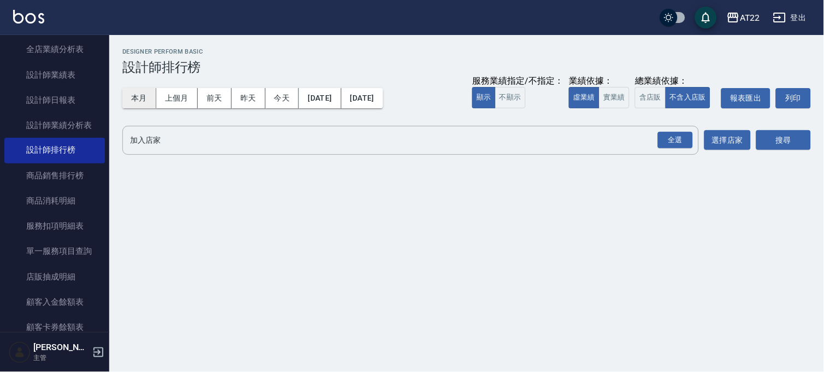
click at [139, 100] on button "本月" at bounding box center [139, 98] width 34 height 20
click at [662, 140] on div "全選" at bounding box center [675, 140] width 35 height 17
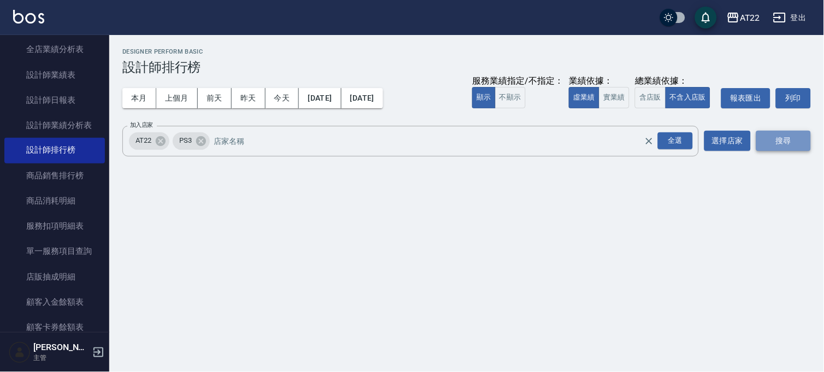
click at [764, 139] on button "搜尋" at bounding box center [783, 141] width 55 height 20
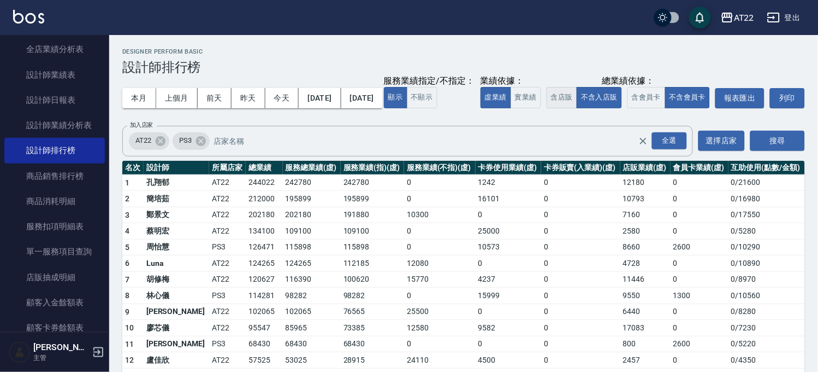
click at [547, 108] on button "含店販" at bounding box center [562, 97] width 31 height 21
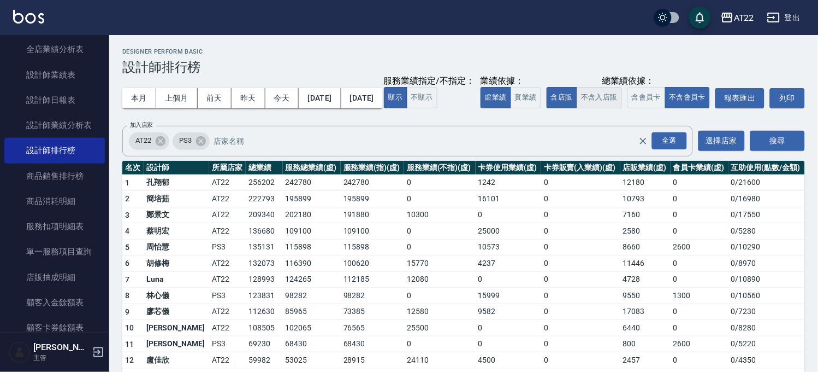
click at [577, 108] on button "不含入店販" at bounding box center [599, 97] width 45 height 21
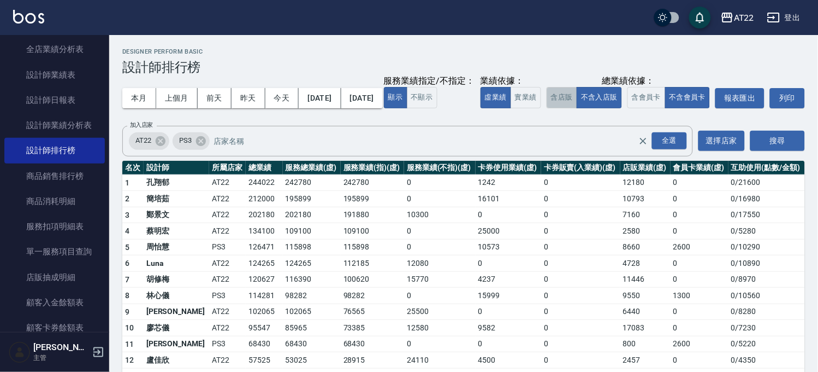
click at [547, 108] on button "含店販" at bounding box center [562, 97] width 31 height 21
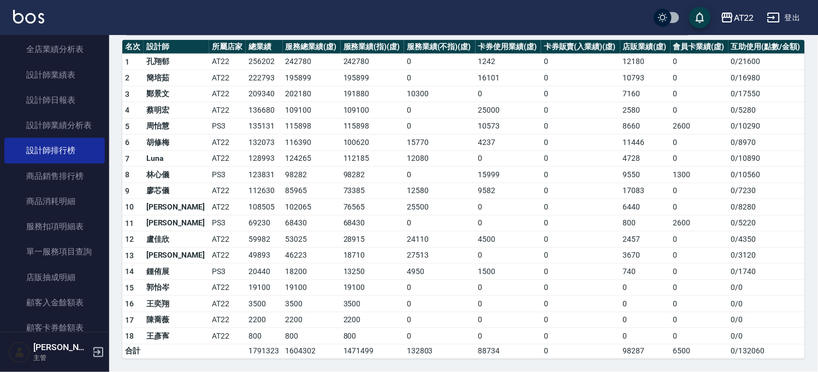
scroll to position [143, 0]
